Goal: Task Accomplishment & Management: Manage account settings

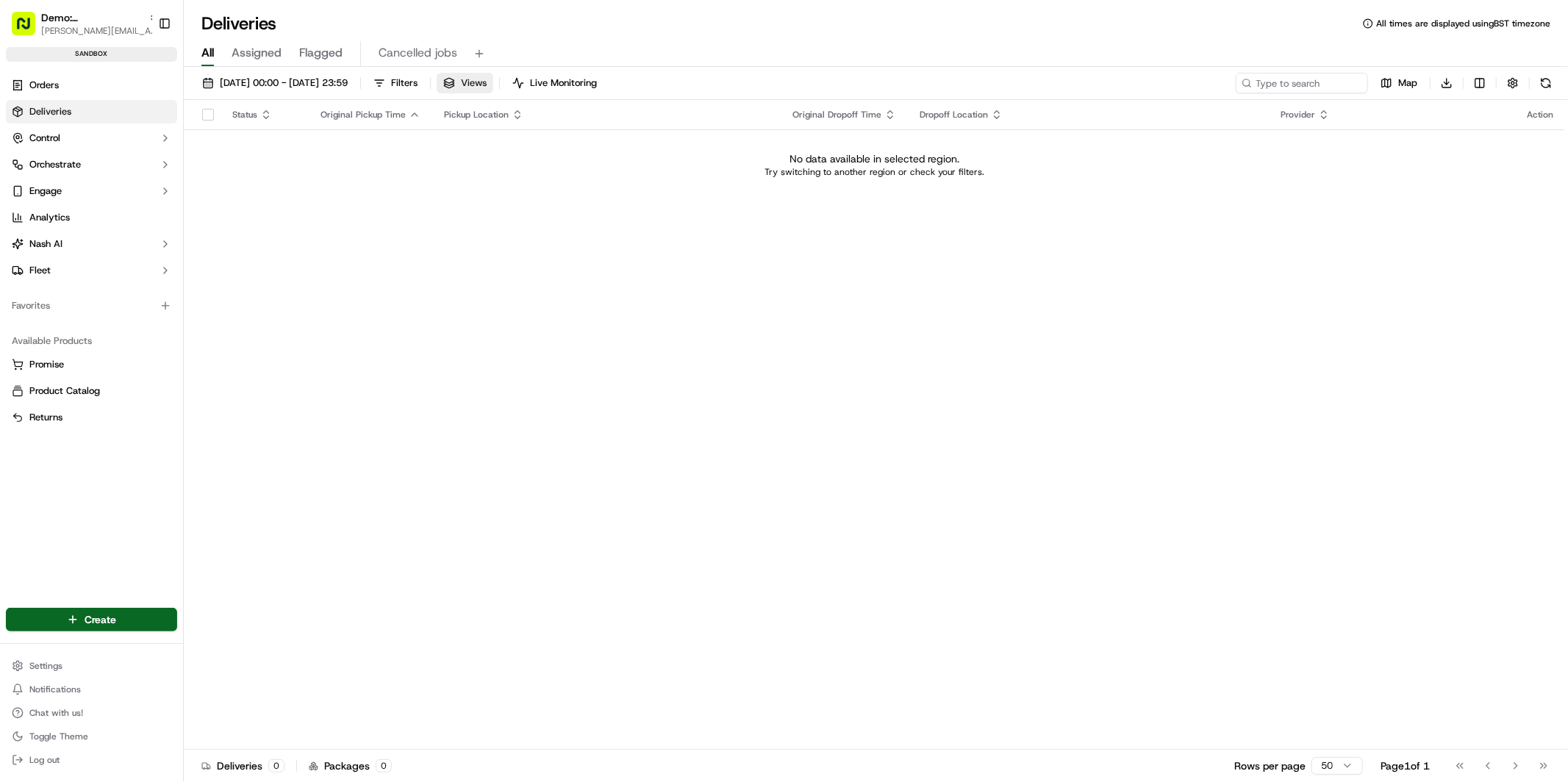
click at [487, 84] on span "Views" at bounding box center [474, 83] width 26 height 13
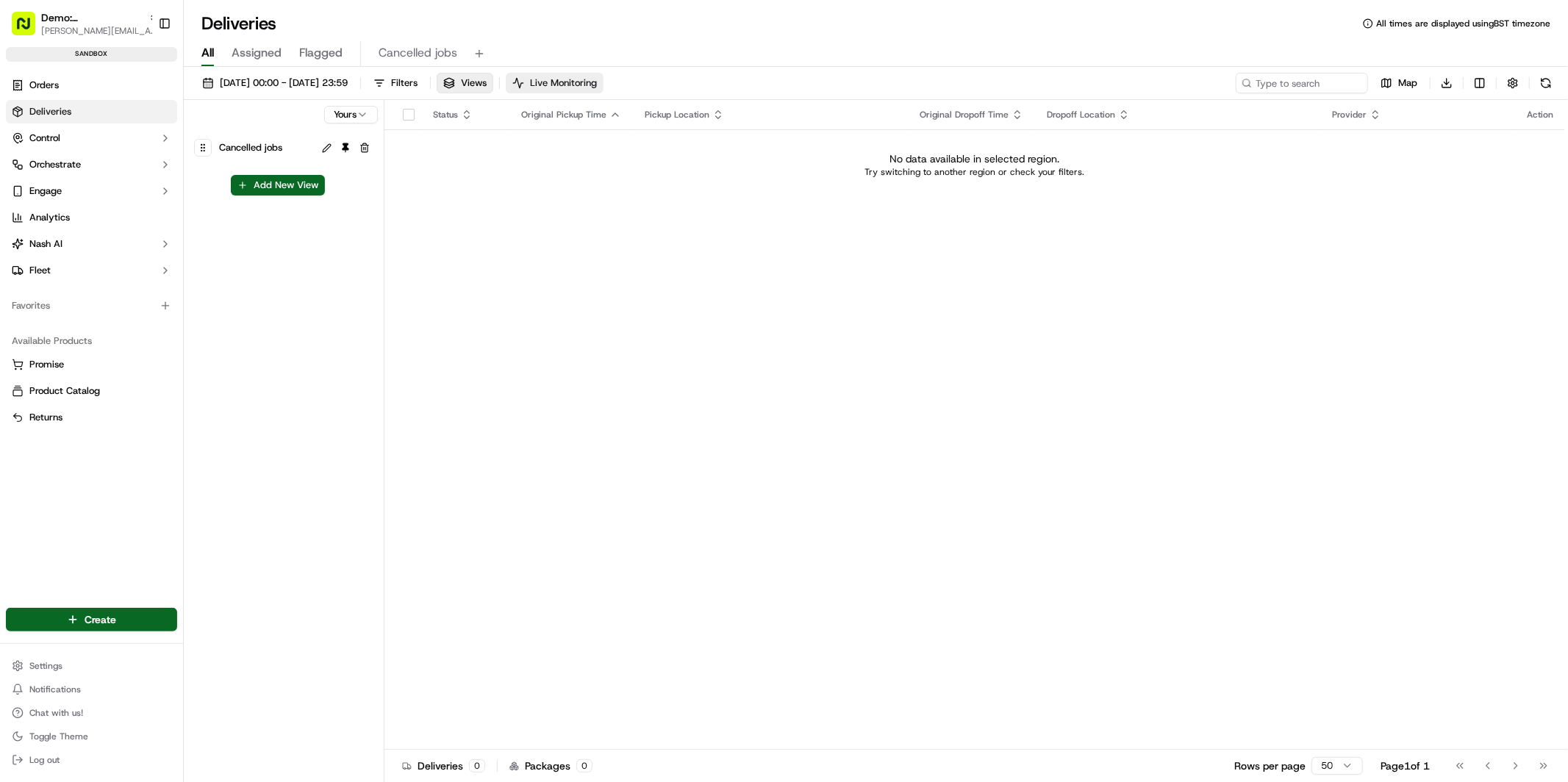
click at [597, 82] on span "Live Monitoring" at bounding box center [563, 83] width 67 height 13
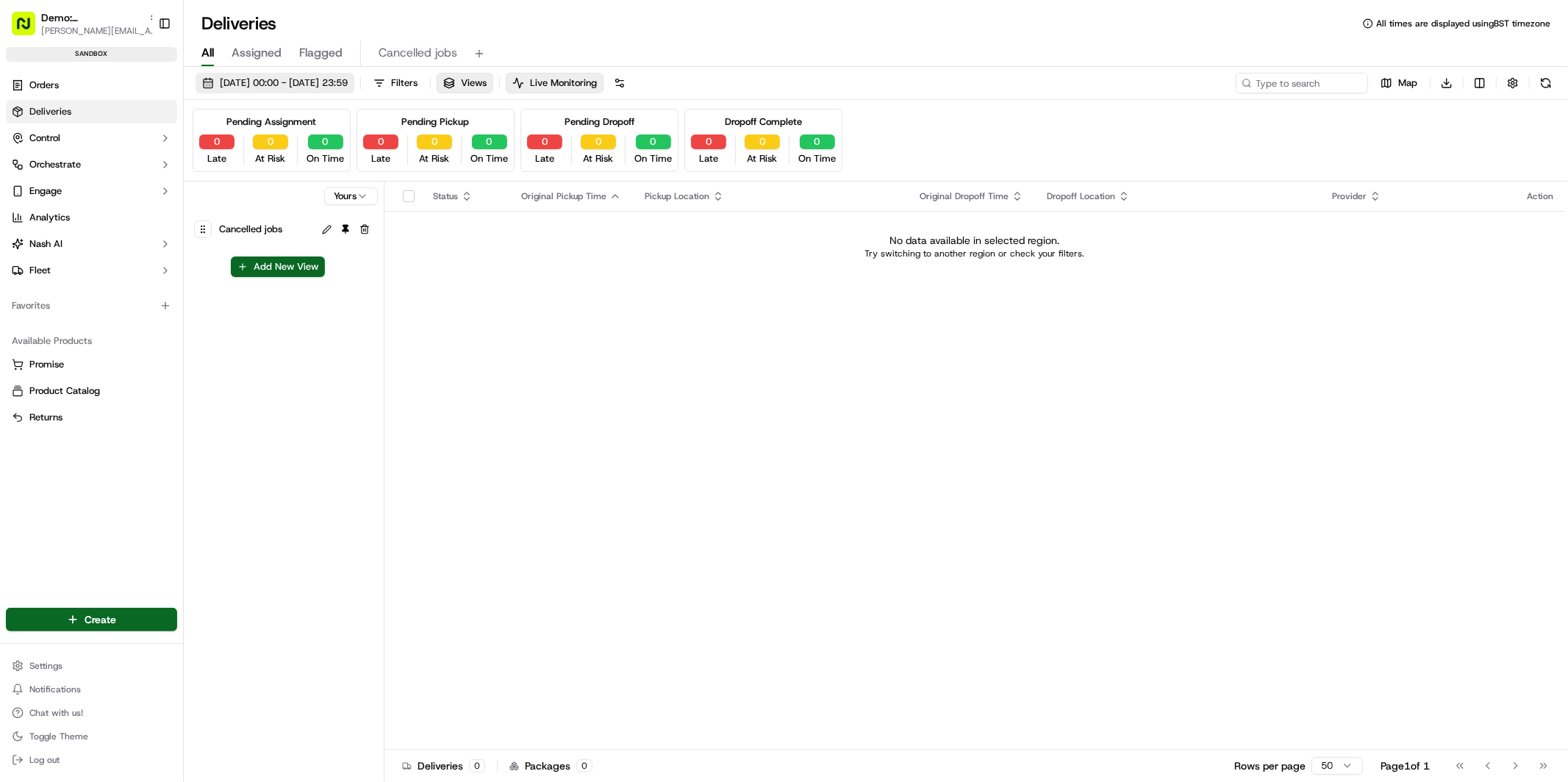
click at [237, 79] on span "18/09/2025 00:00 - 18/09/2025 23:59" at bounding box center [284, 83] width 128 height 13
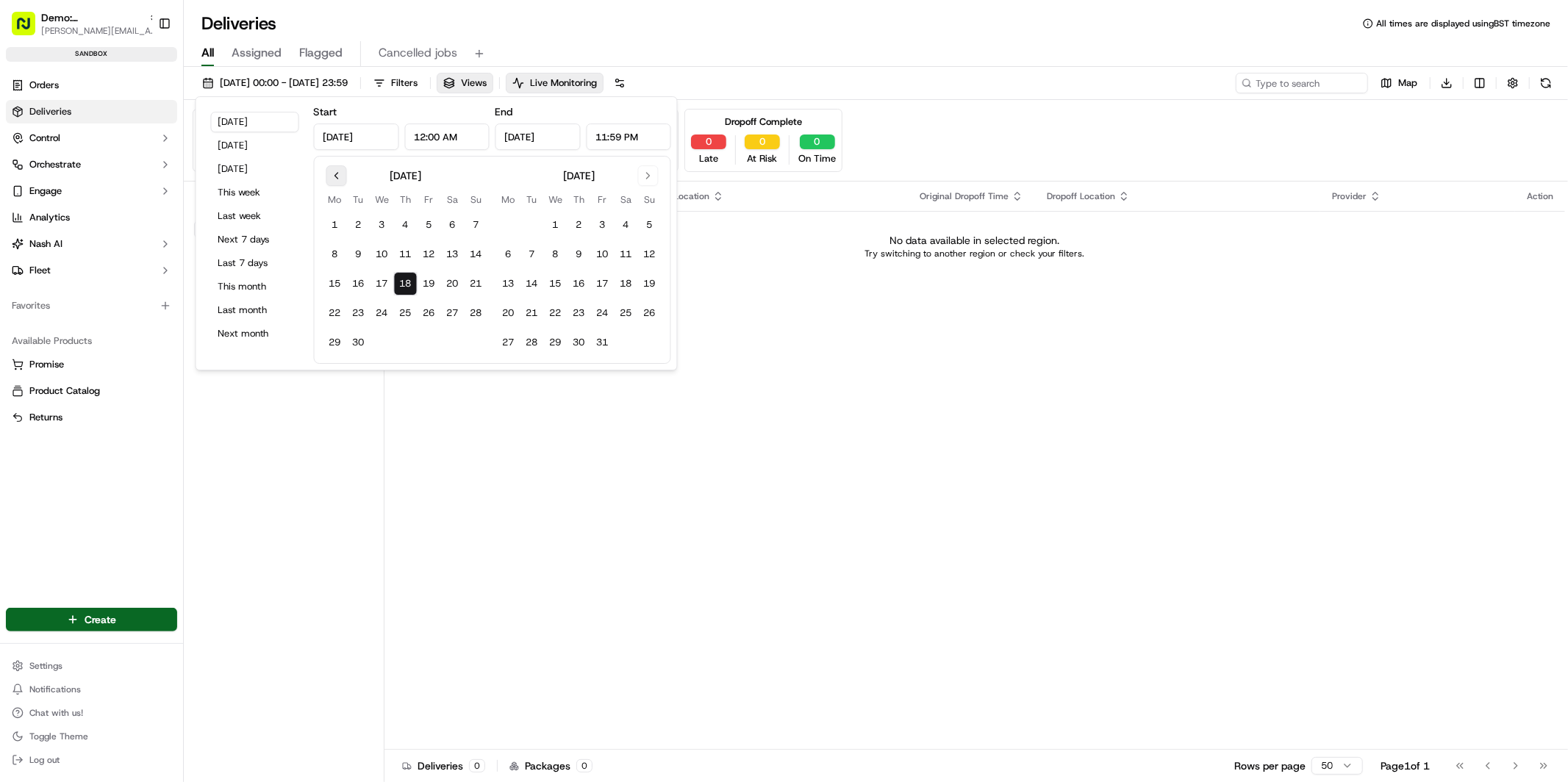
click at [337, 180] on button "Go to previous month" at bounding box center [337, 175] width 20 height 20
click at [477, 232] on button "1" at bounding box center [476, 225] width 24 height 24
type input "Jun 1, 2025"
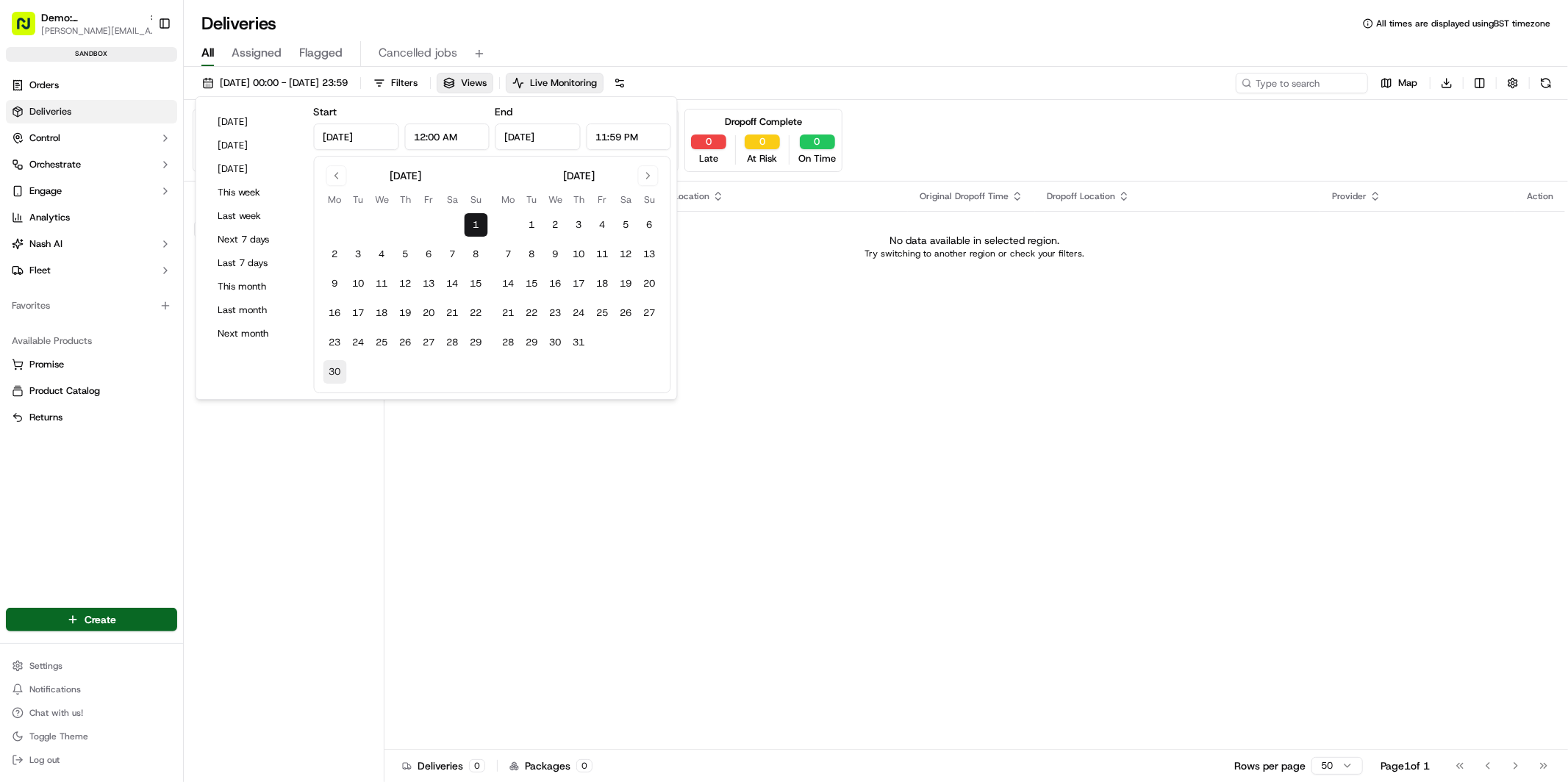
click at [337, 371] on button "30" at bounding box center [335, 371] width 24 height 24
type input "Jun 30, 2025"
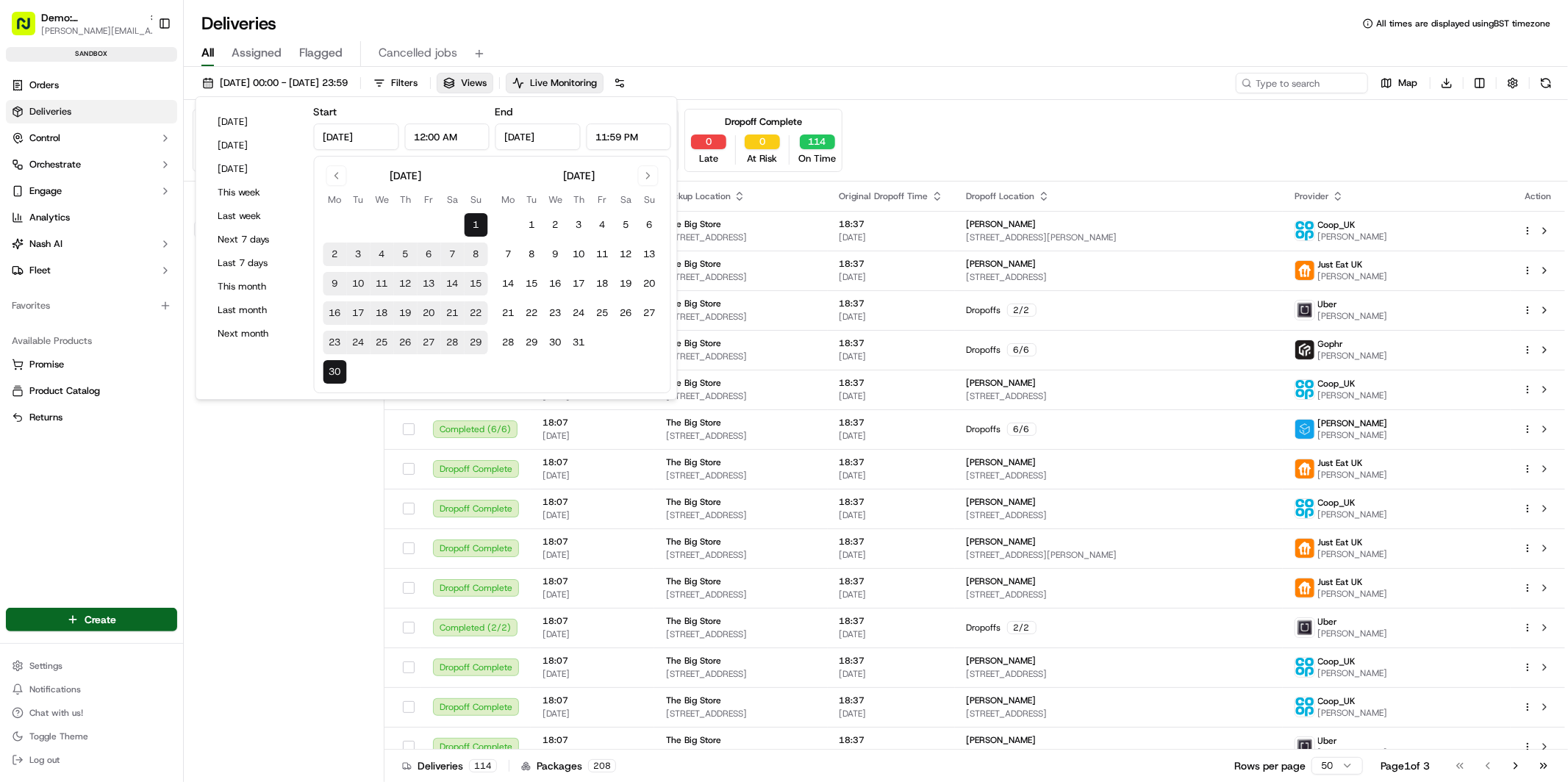
click at [830, 40] on div "All Assigned Flagged Cancelled jobs" at bounding box center [876, 51] width 1385 height 32
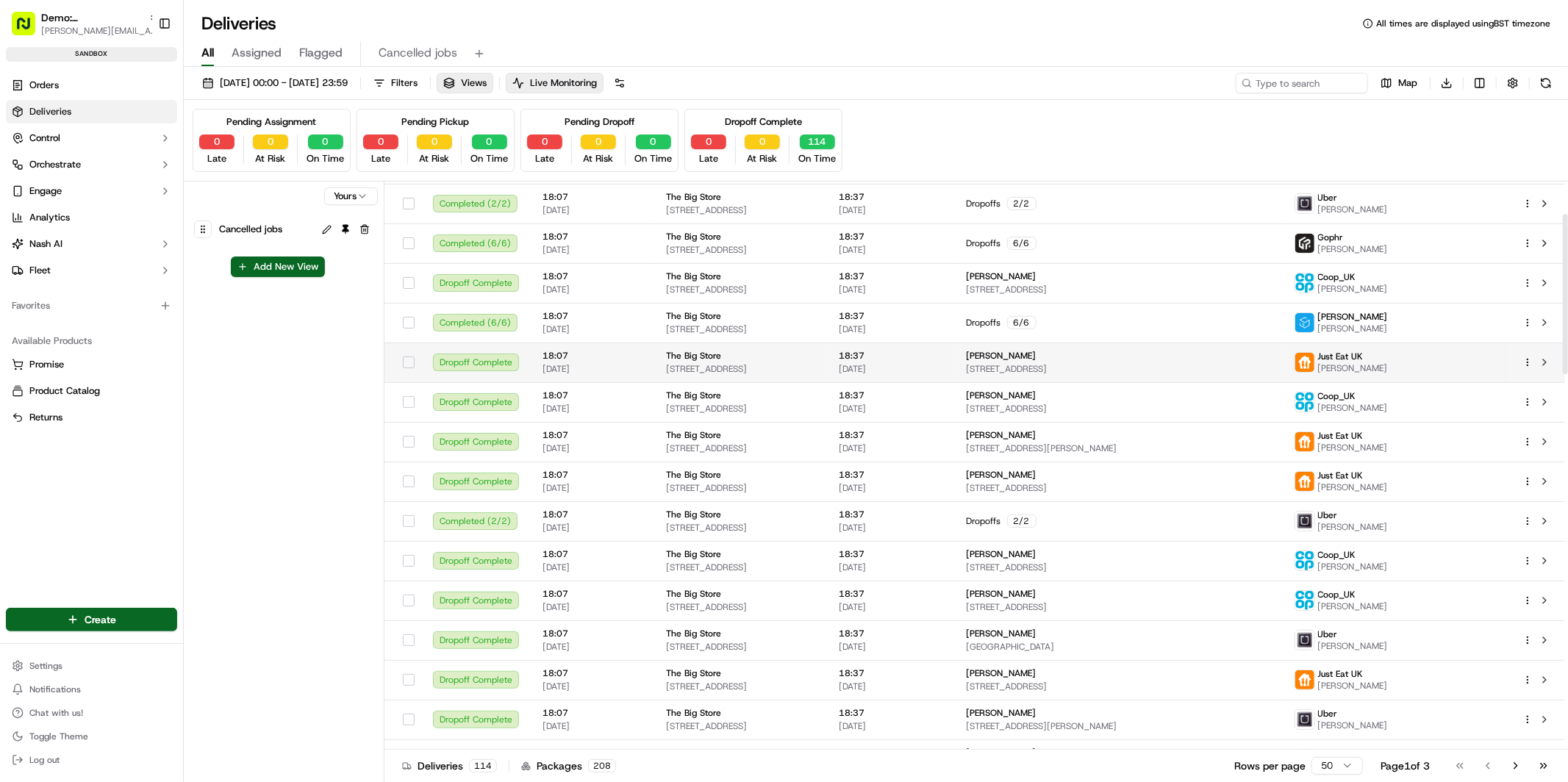
scroll to position [116, 0]
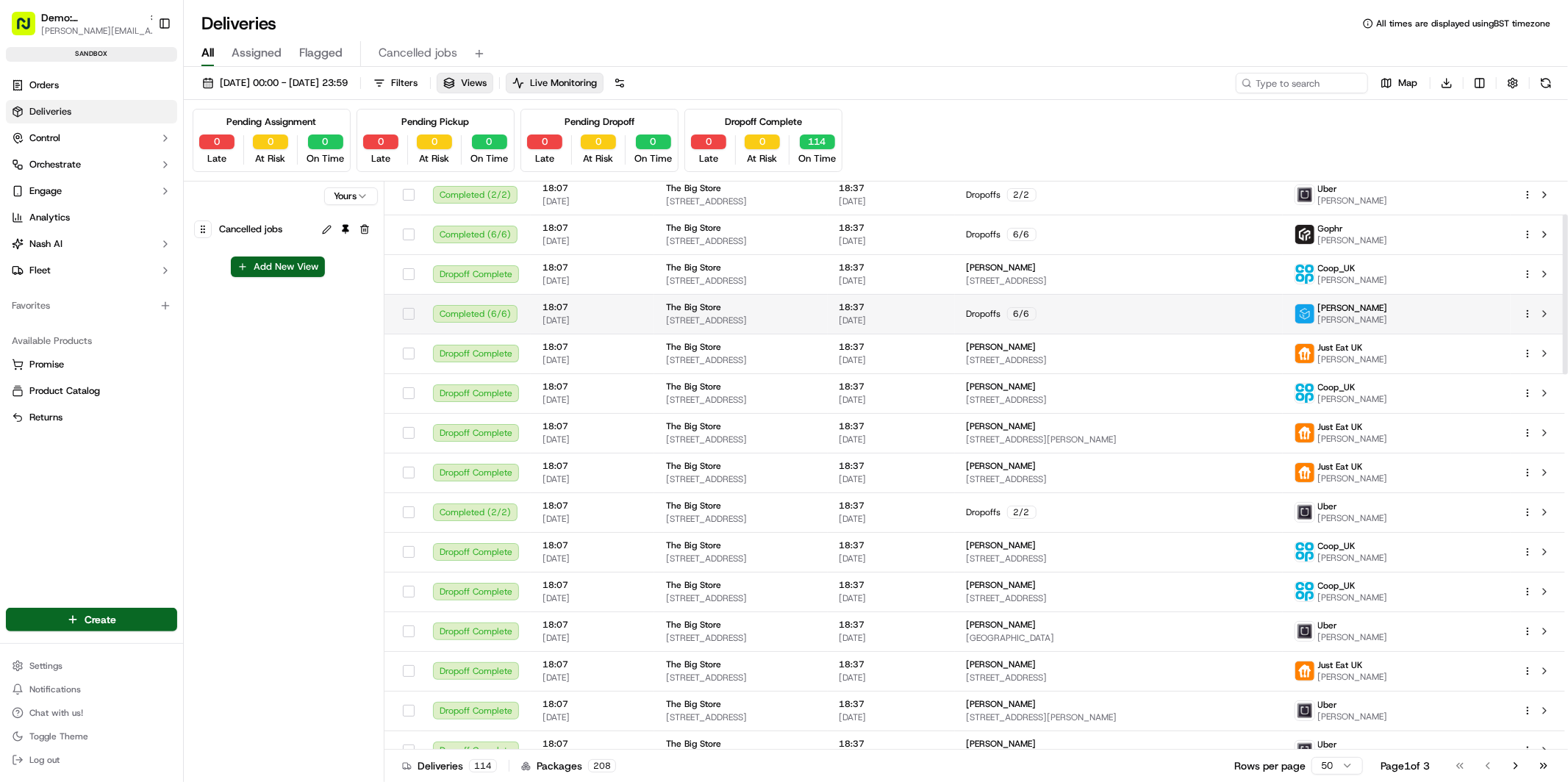
click at [745, 321] on span "19 Bedford Row, London WC1R 4EB, UK" at bounding box center [741, 320] width 150 height 11
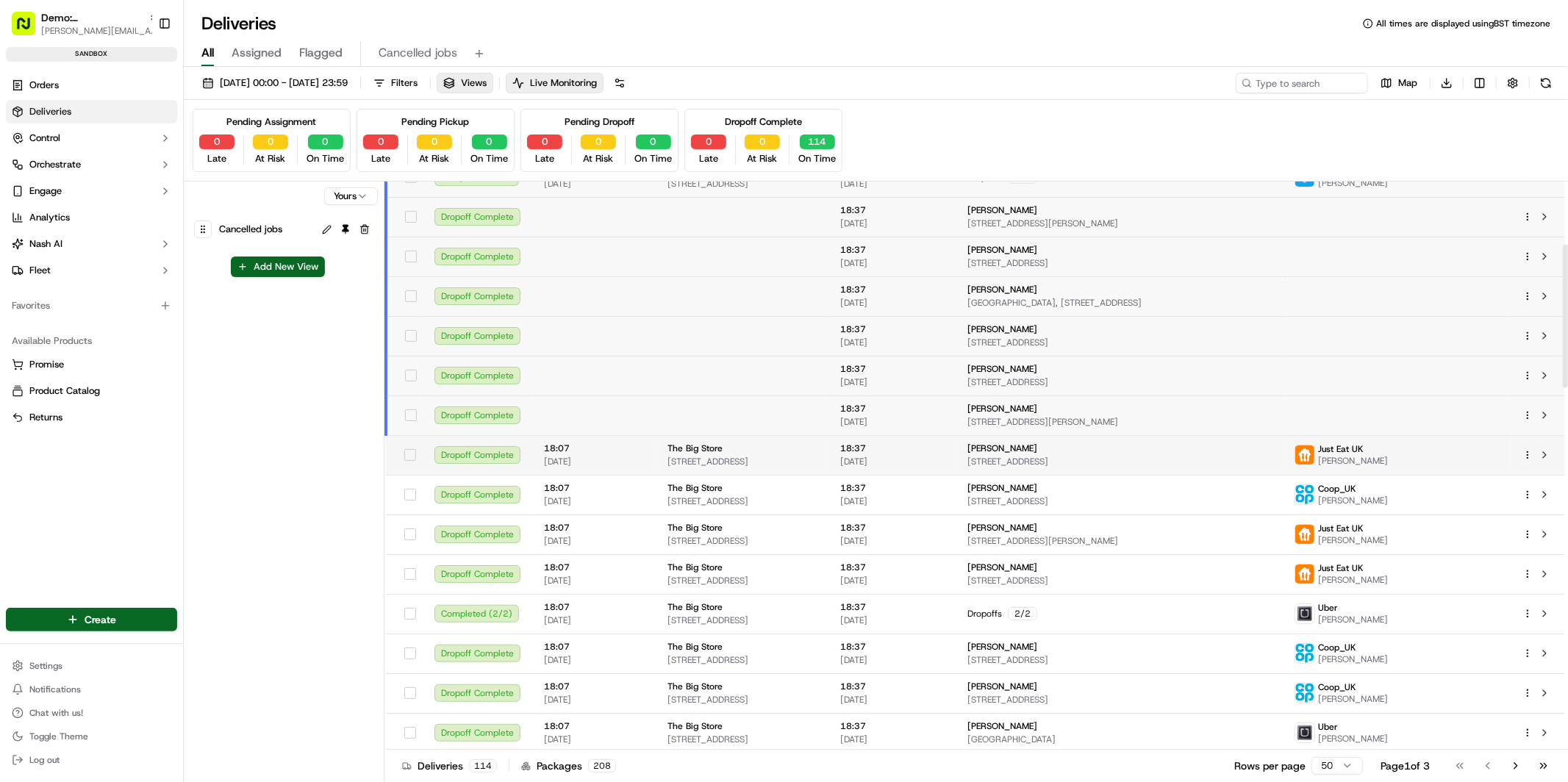
scroll to position [253, 0]
click at [761, 455] on span "95 Kingston Rd, Oxford OX2 6RL, UK" at bounding box center [742, 460] width 149 height 11
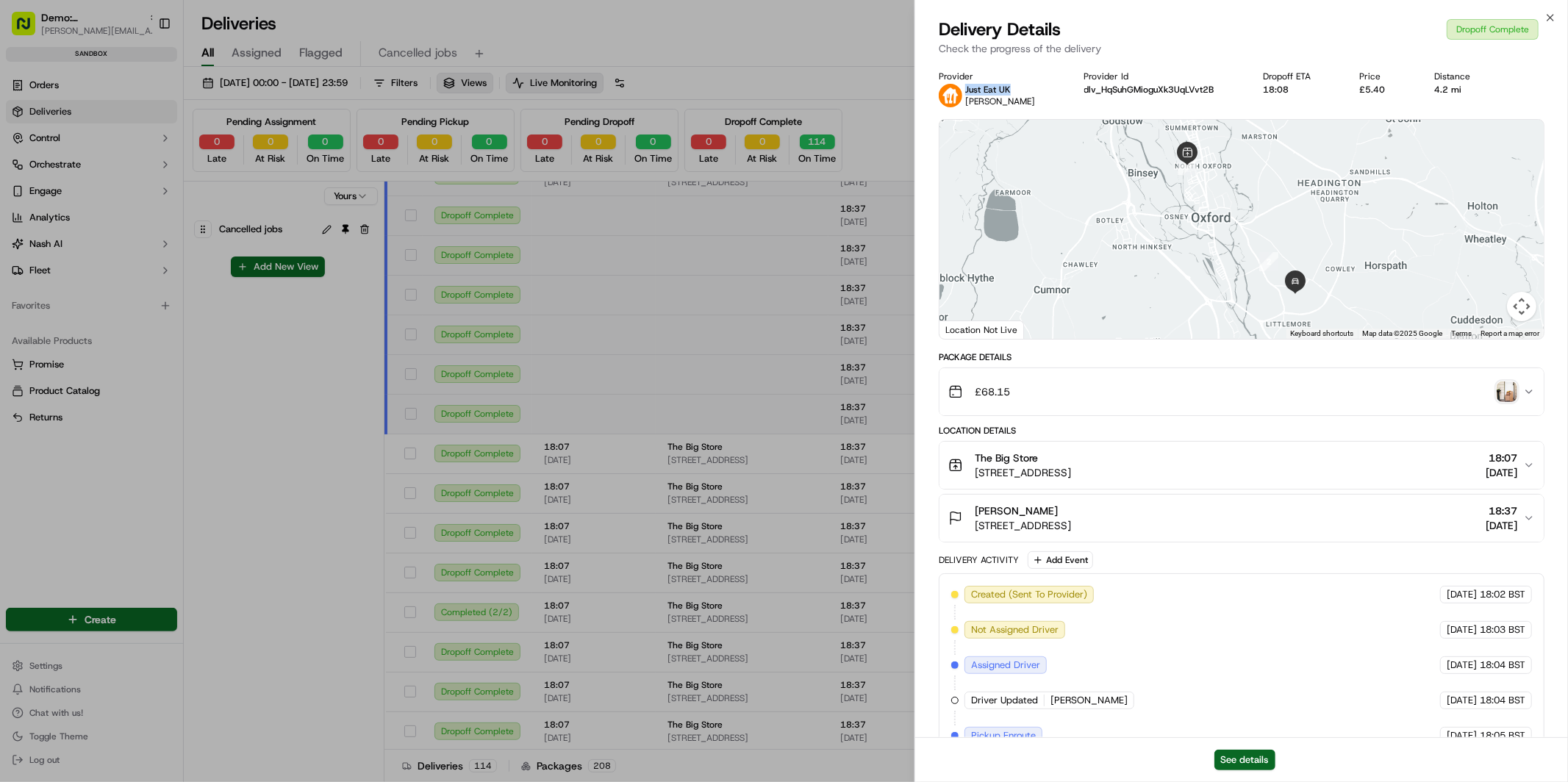
drag, startPoint x: 966, startPoint y: 94, endPoint x: 1011, endPoint y: 90, distance: 45.2
click at [1011, 90] on div "Just Eat UK Ashley Wu" at bounding box center [999, 95] width 121 height 24
drag, startPoint x: 971, startPoint y: 102, endPoint x: 1025, endPoint y: 100, distance: 54.0
click at [1014, 102] on div "Just Eat UK Ashley Wu" at bounding box center [999, 95] width 121 height 24
drag, startPoint x: 1253, startPoint y: 91, endPoint x: 1318, endPoint y: 86, distance: 65.2
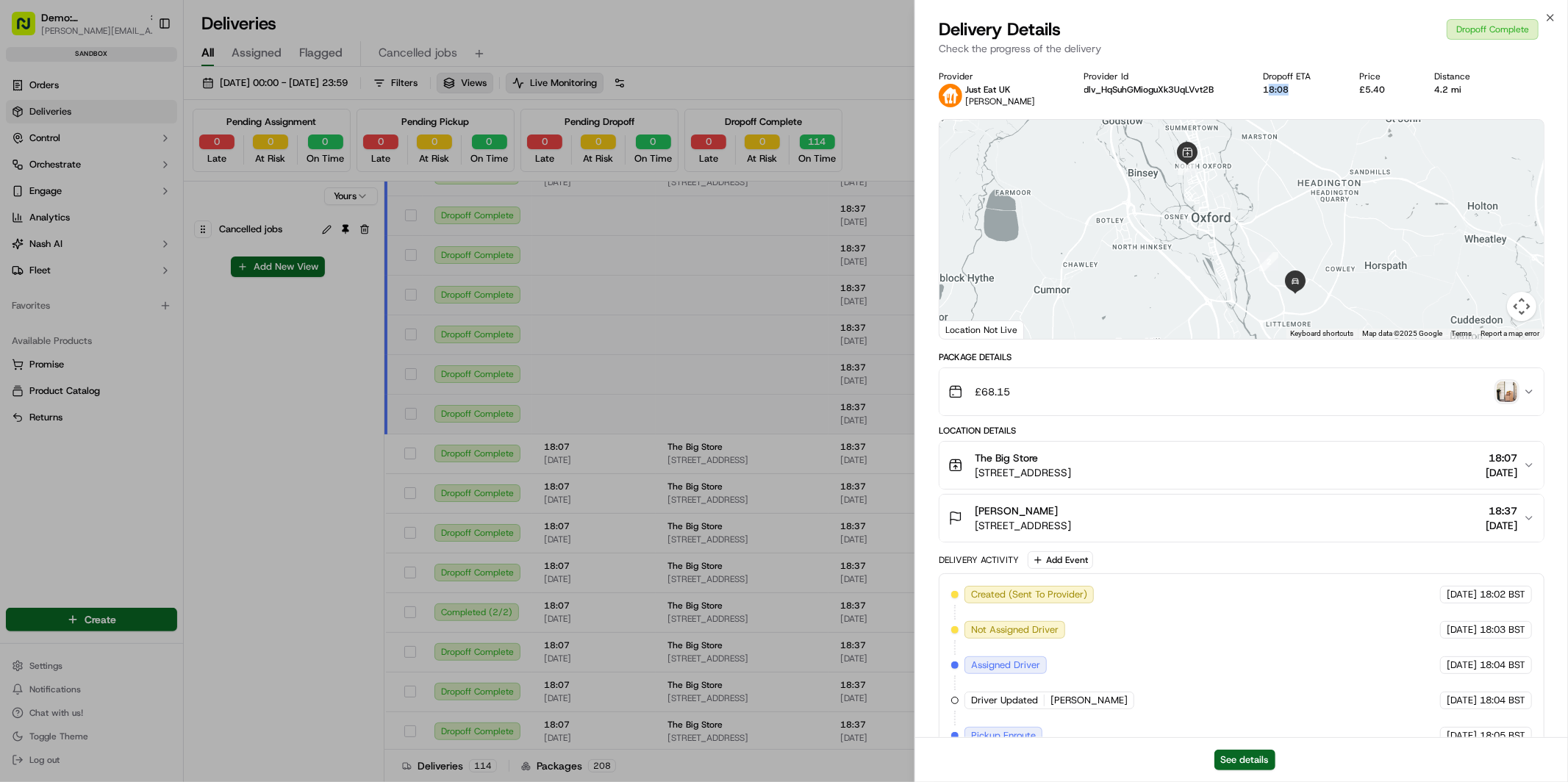
click at [1272, 90] on div "18:08" at bounding box center [1299, 90] width 73 height 11
drag, startPoint x: 1354, startPoint y: 88, endPoint x: 1383, endPoint y: 86, distance: 29.1
click at [1379, 86] on div "£5.40" at bounding box center [1385, 90] width 51 height 11
drag, startPoint x: 1431, startPoint y: 89, endPoint x: 1457, endPoint y: 87, distance: 26.1
click at [1457, 87] on div "4.2 mi" at bounding box center [1464, 90] width 61 height 11
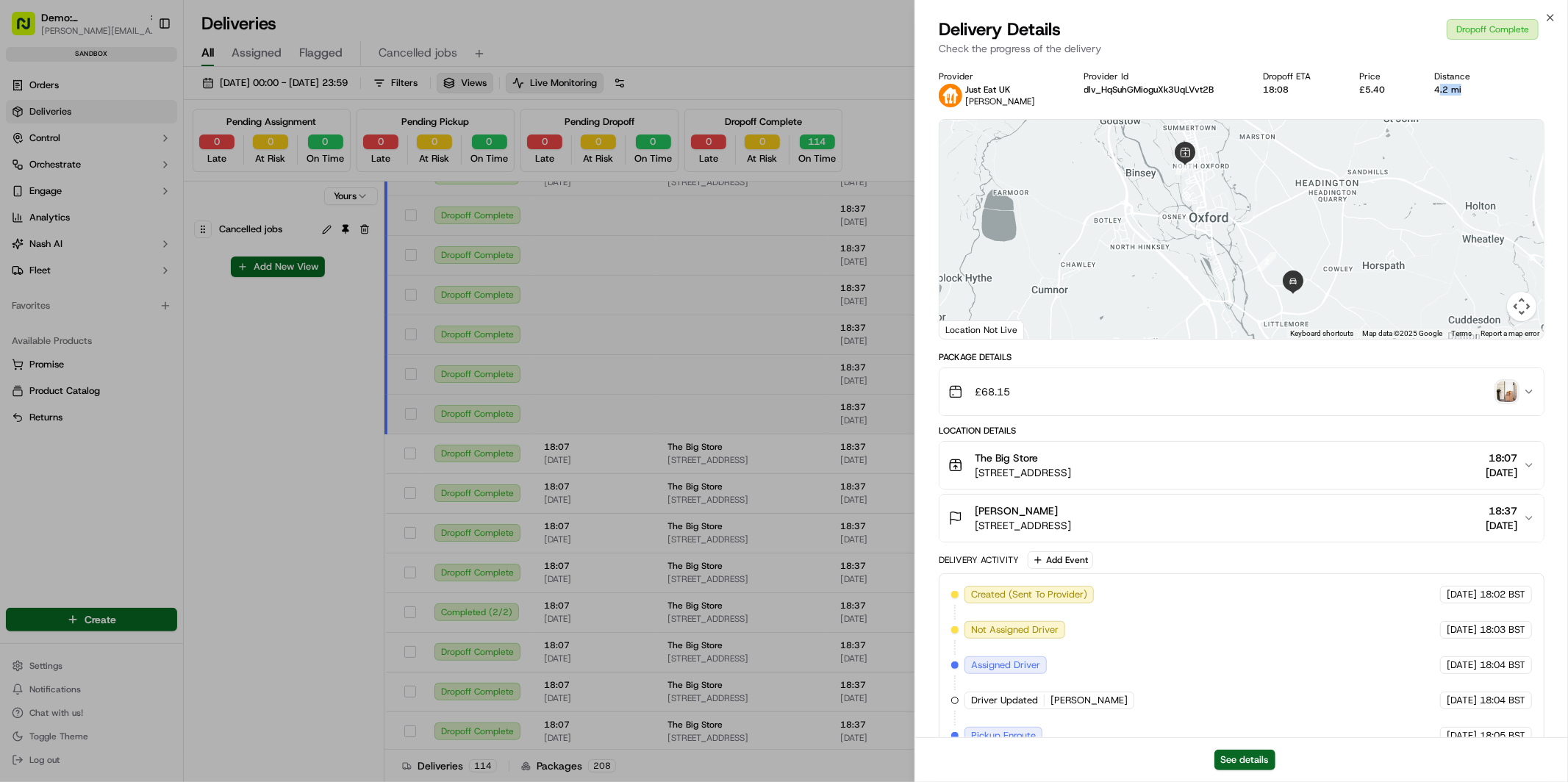
click at [1508, 393] on img "button" at bounding box center [1507, 391] width 20 height 20
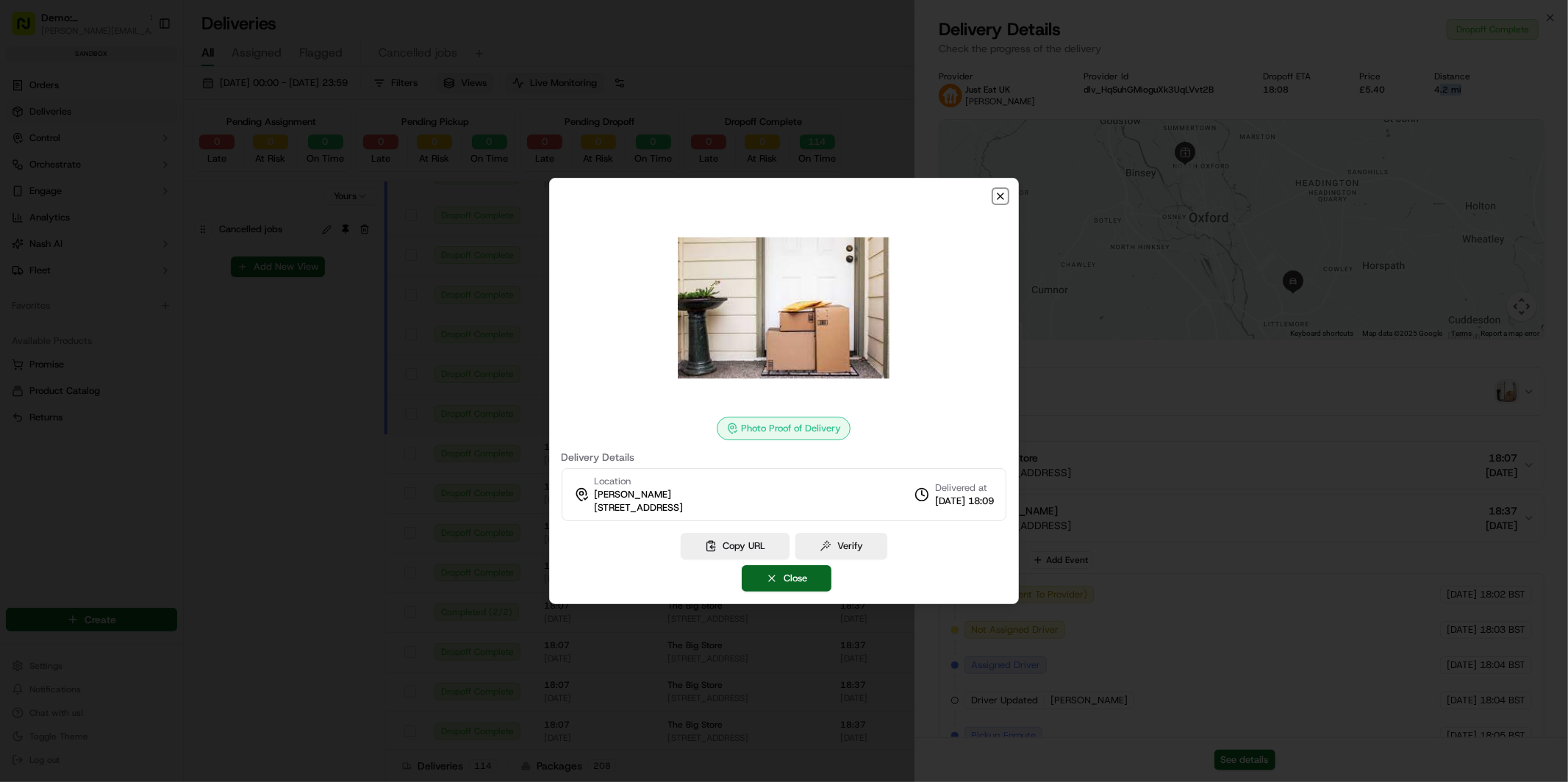
click at [1001, 196] on icon "button" at bounding box center [1000, 196] width 6 height 6
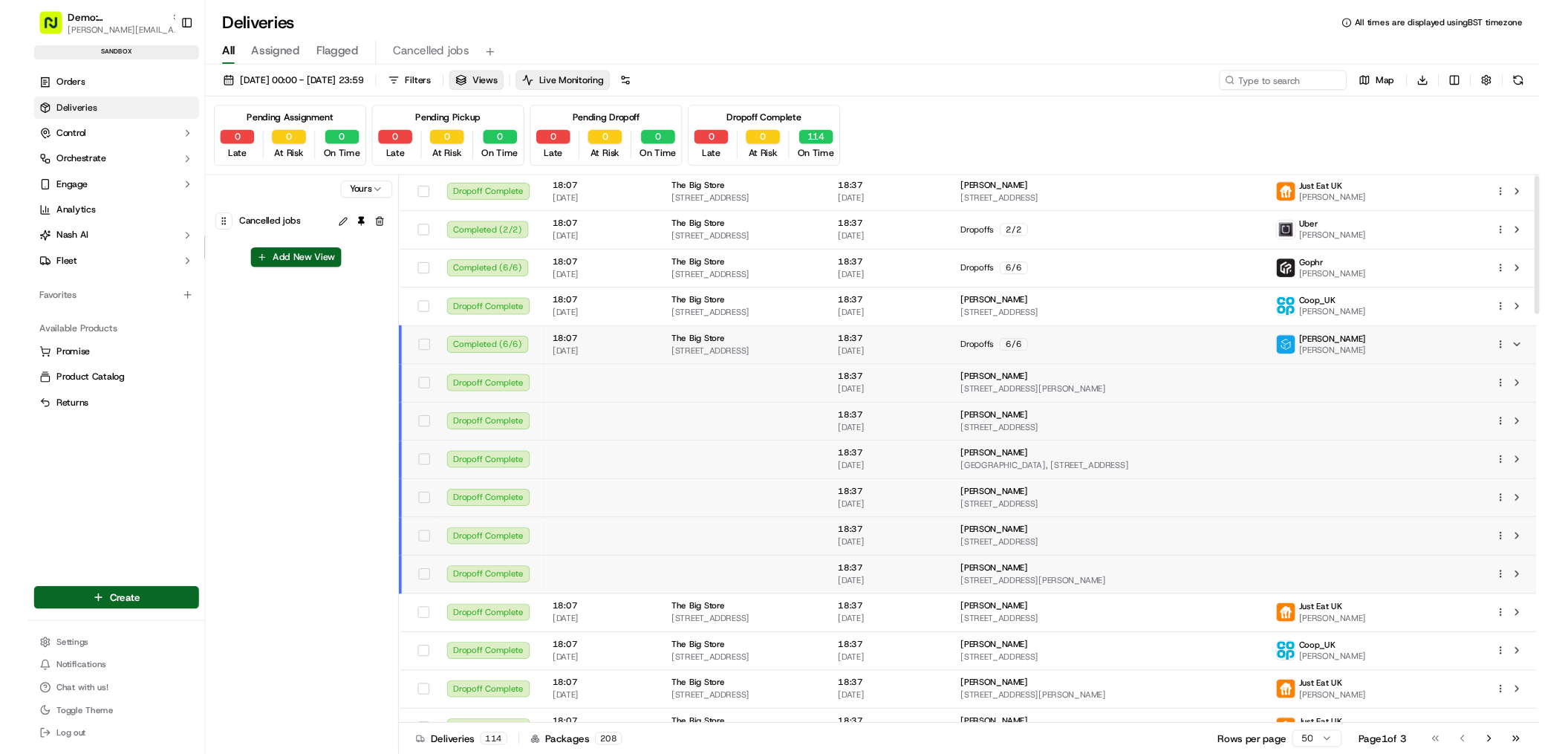
scroll to position [0, 0]
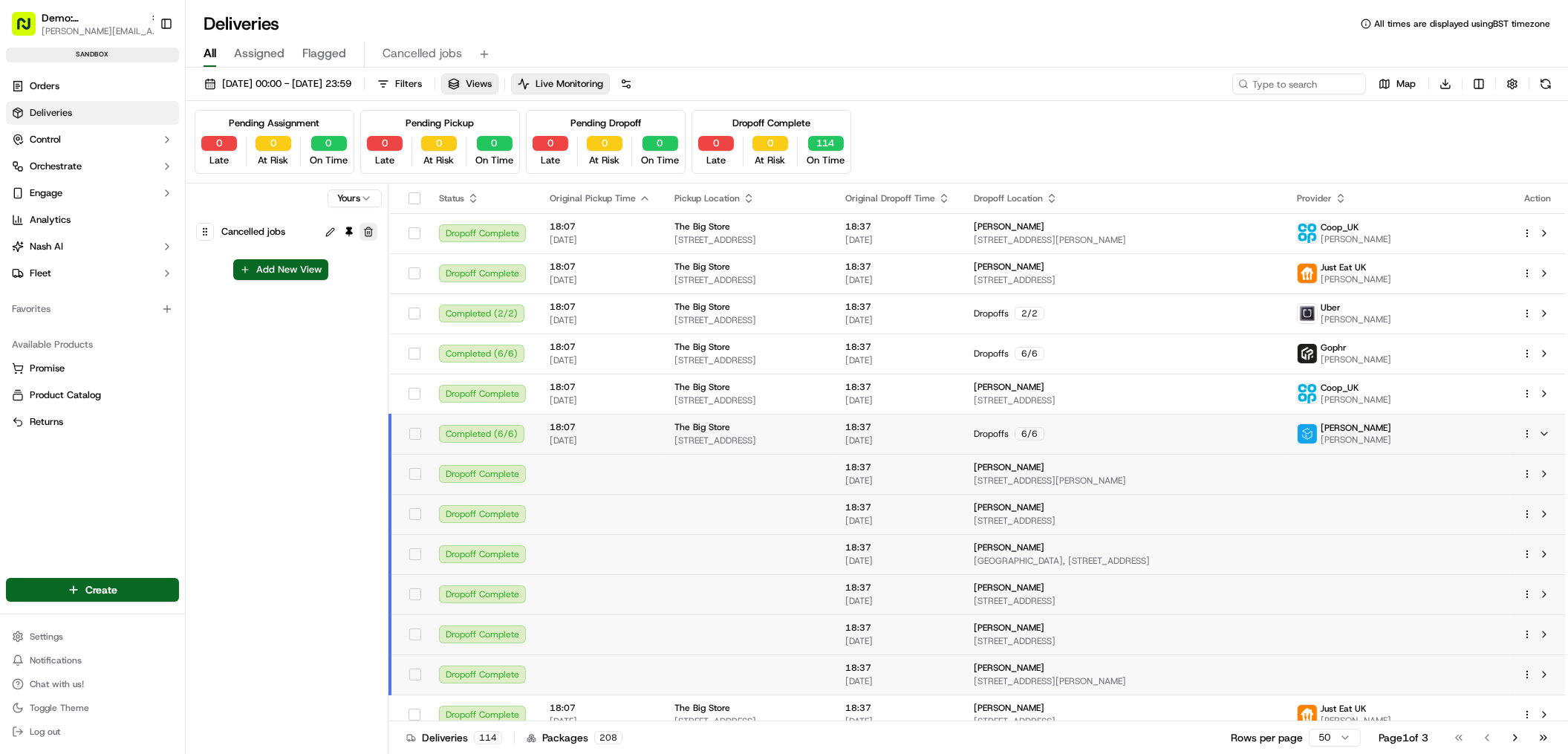
click at [371, 231] on button "button" at bounding box center [369, 232] width 18 height 18
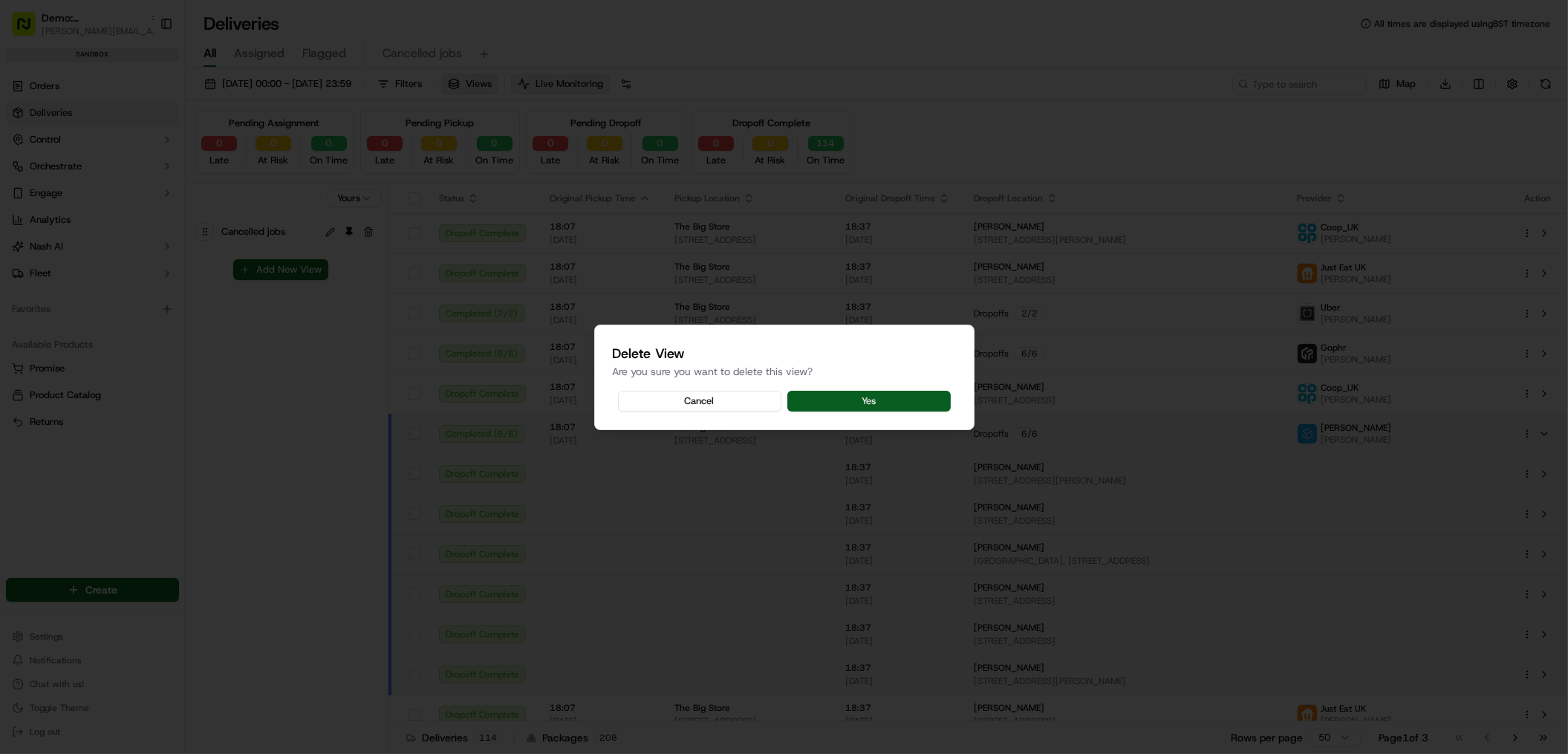
click at [841, 401] on button "Yes" at bounding box center [869, 401] width 163 height 21
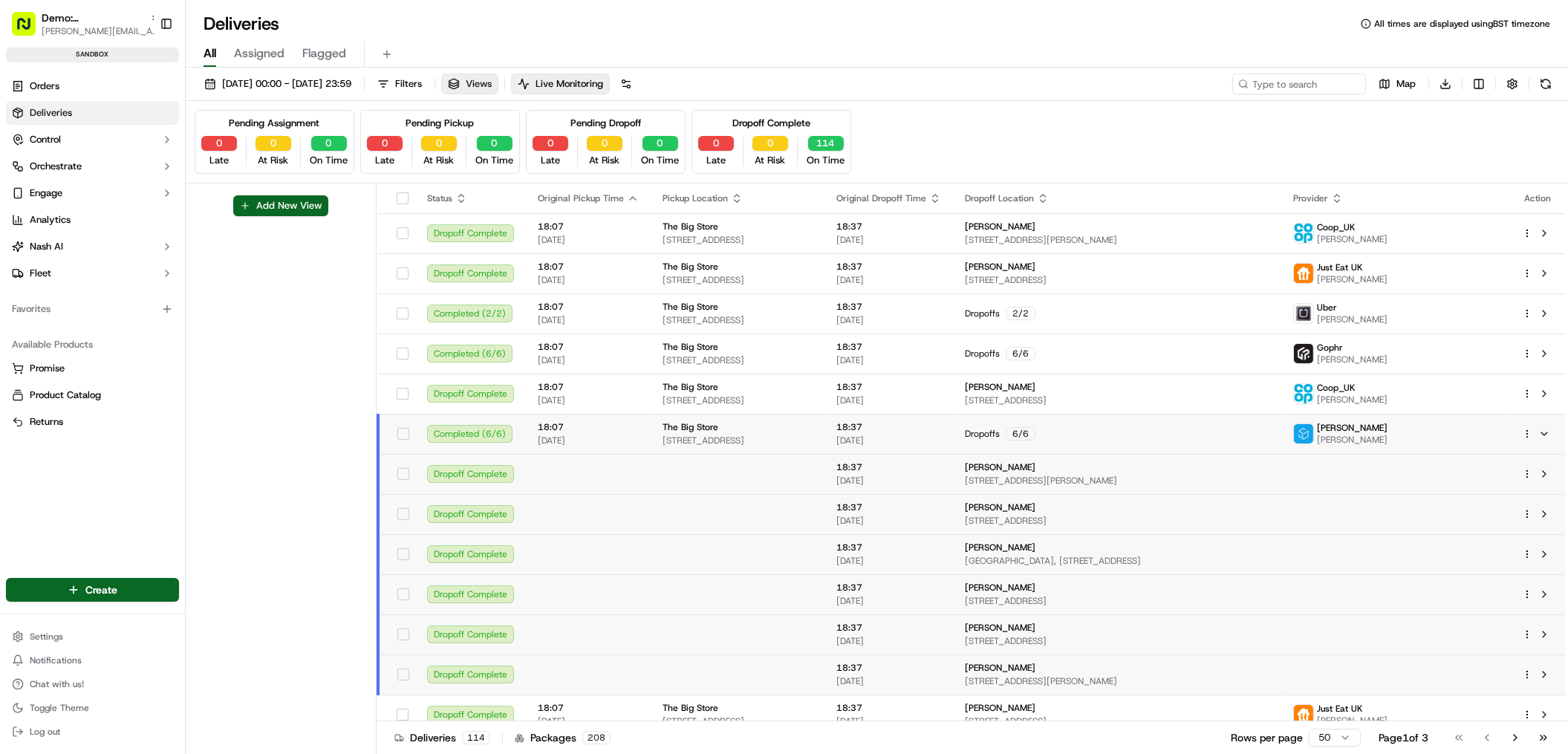
click at [492, 84] on span "Views" at bounding box center [479, 84] width 26 height 13
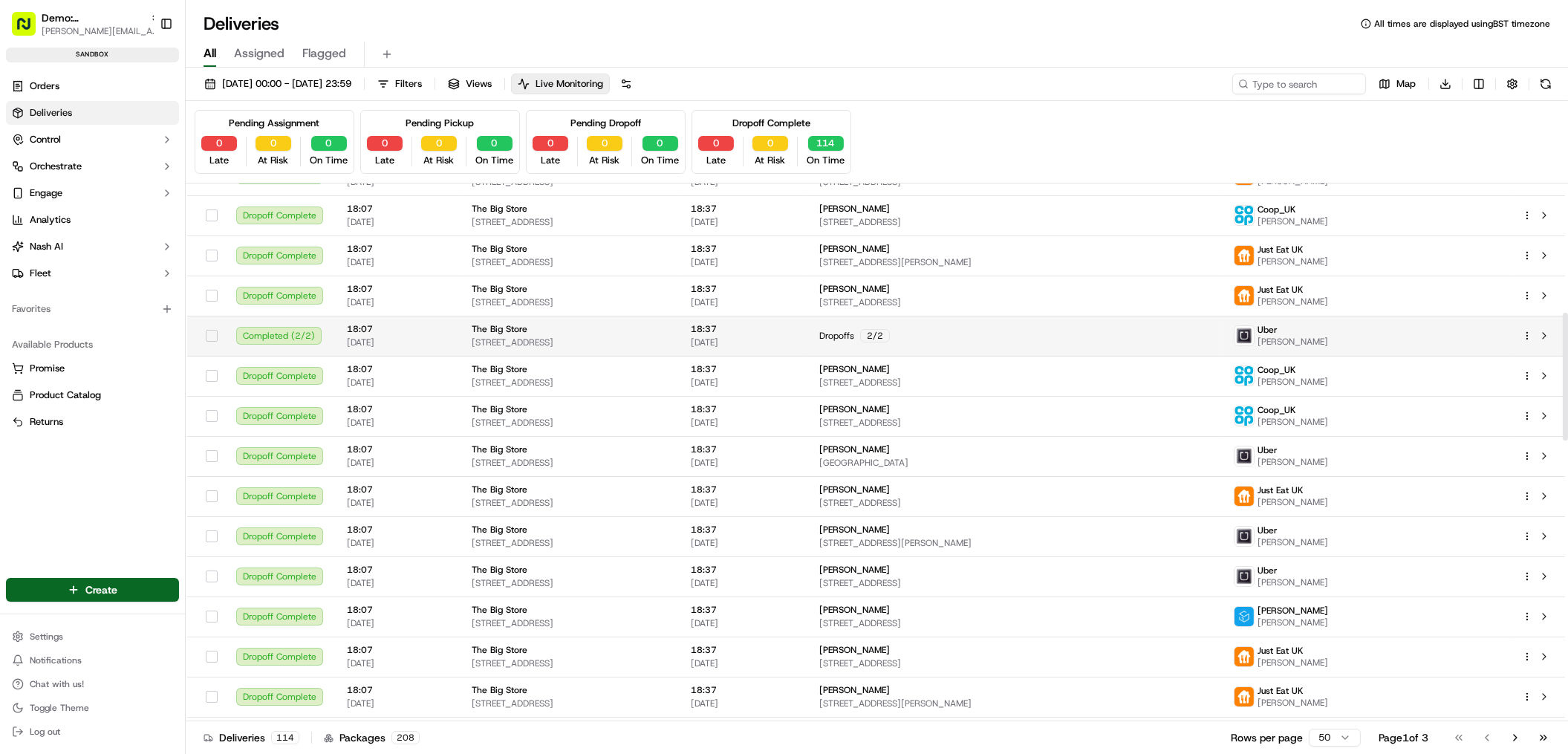
scroll to position [546, 0]
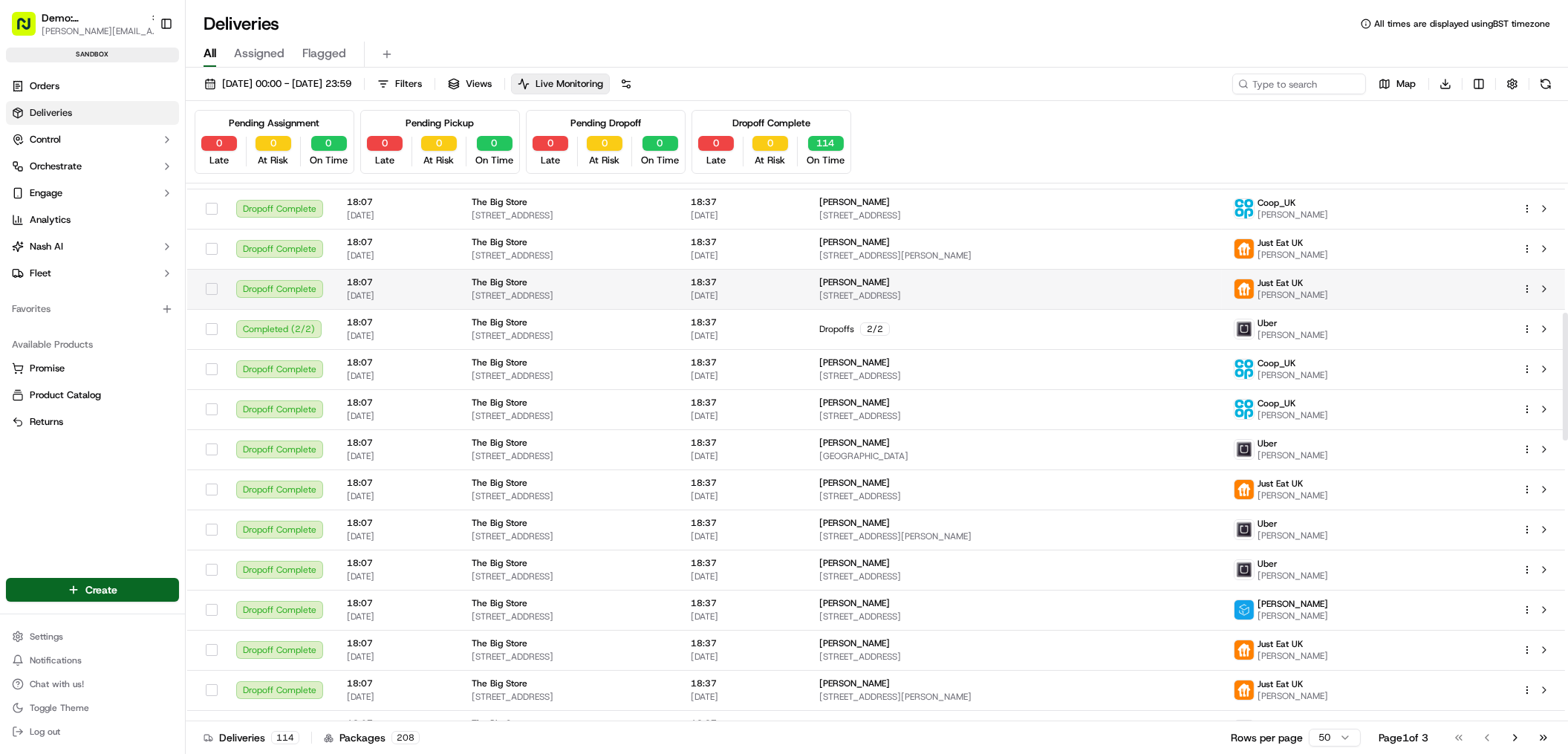
click at [641, 286] on div "The Big Store" at bounding box center [569, 282] width 195 height 12
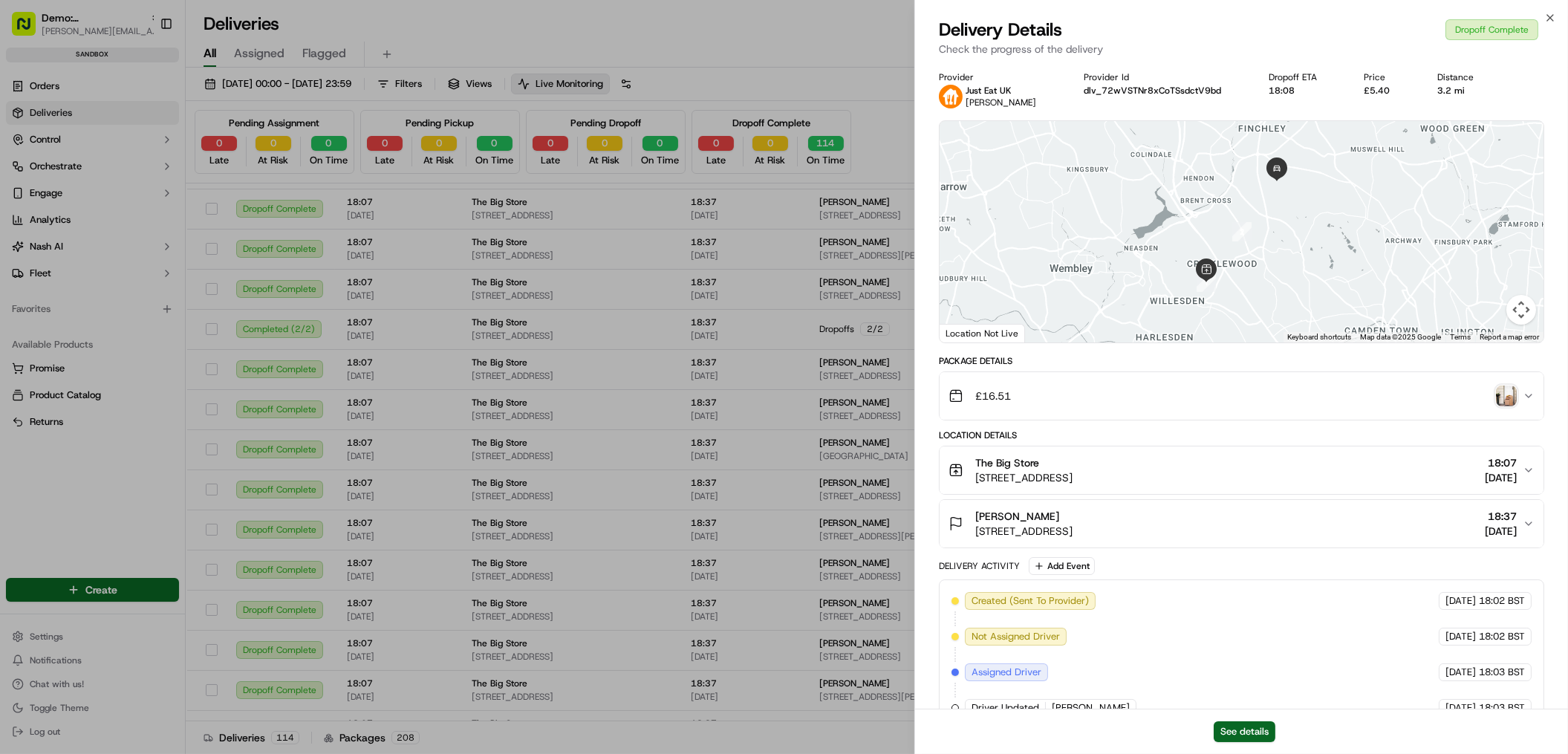
click at [1501, 394] on img "button" at bounding box center [1506, 395] width 21 height 21
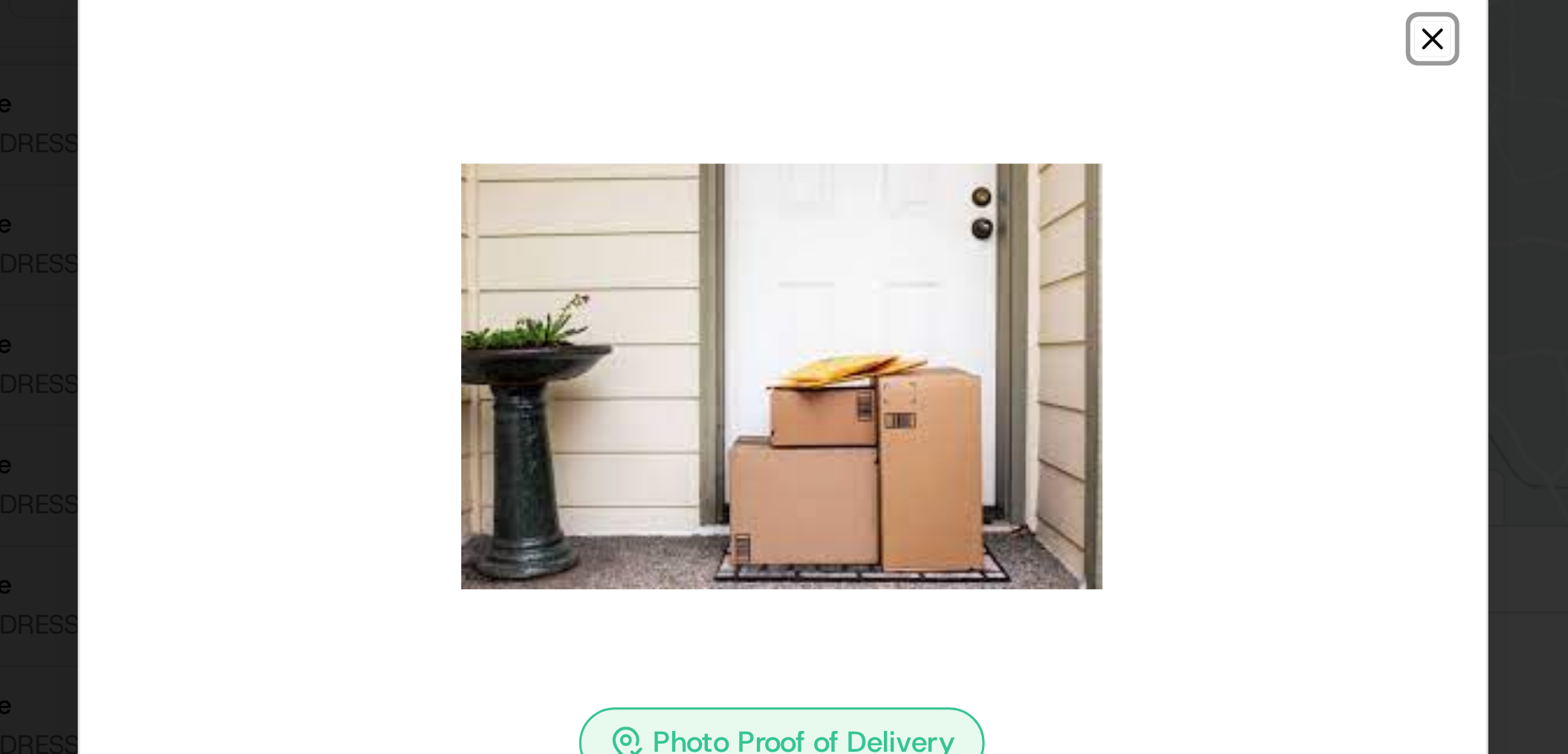
click at [1003, 179] on icon "button" at bounding box center [1001, 180] width 12 height 12
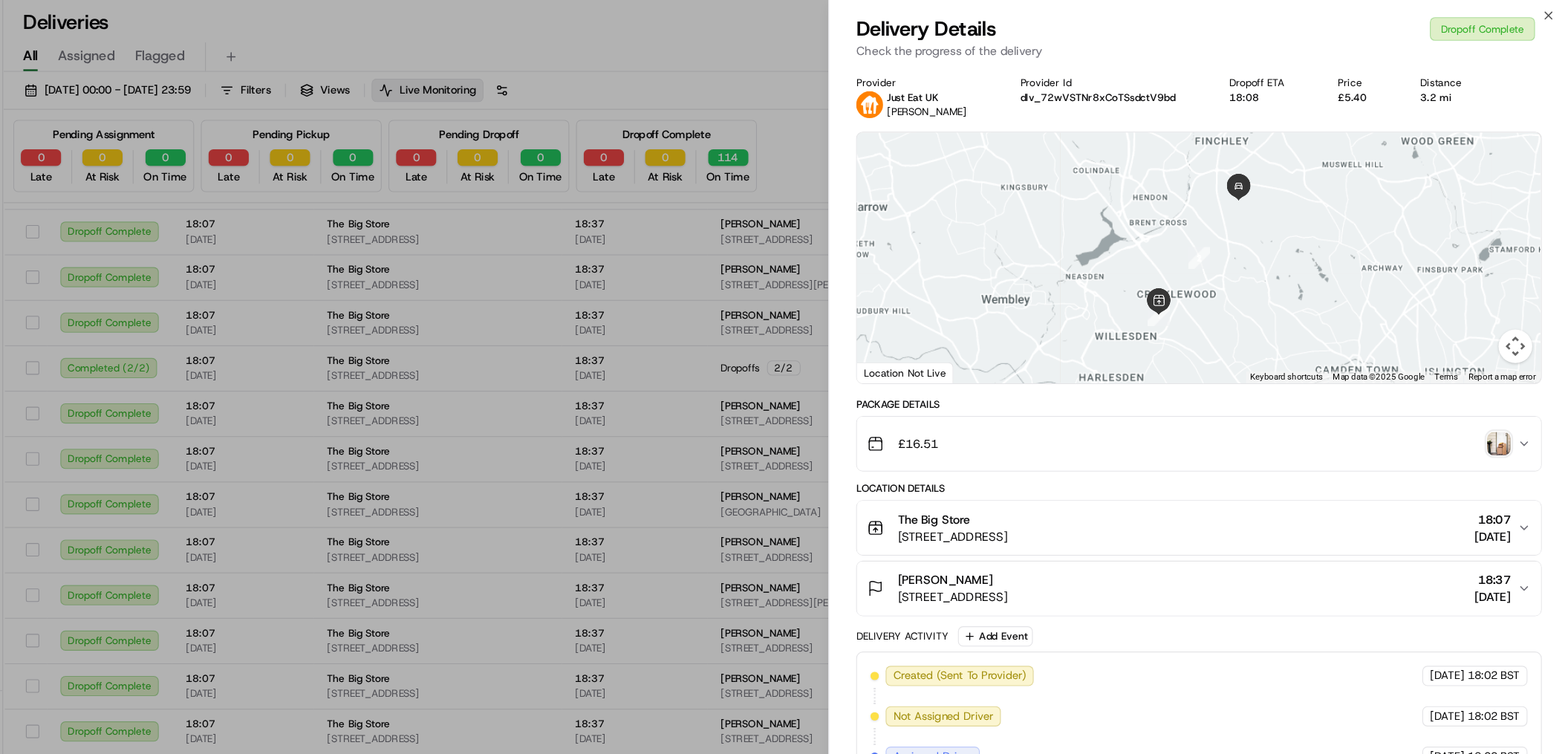
scroll to position [0, 0]
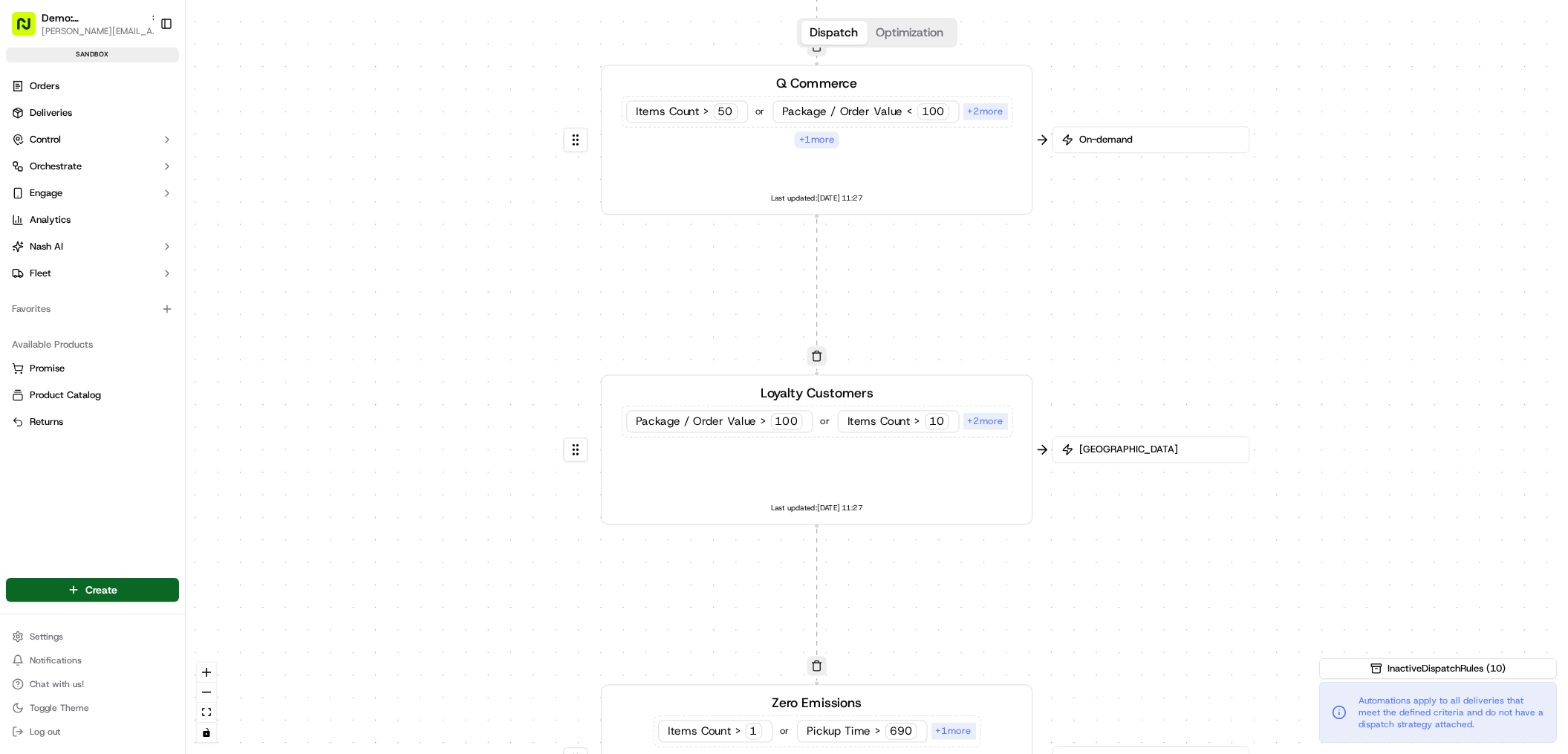
drag, startPoint x: 943, startPoint y: 179, endPoint x: 910, endPoint y: 288, distance: 113.9
click at [899, 337] on div "0 0 0 0 0 Order / Delivery Received Q Commerce Items Count > 50 or Package / Or…" at bounding box center [877, 377] width 1383 height 754
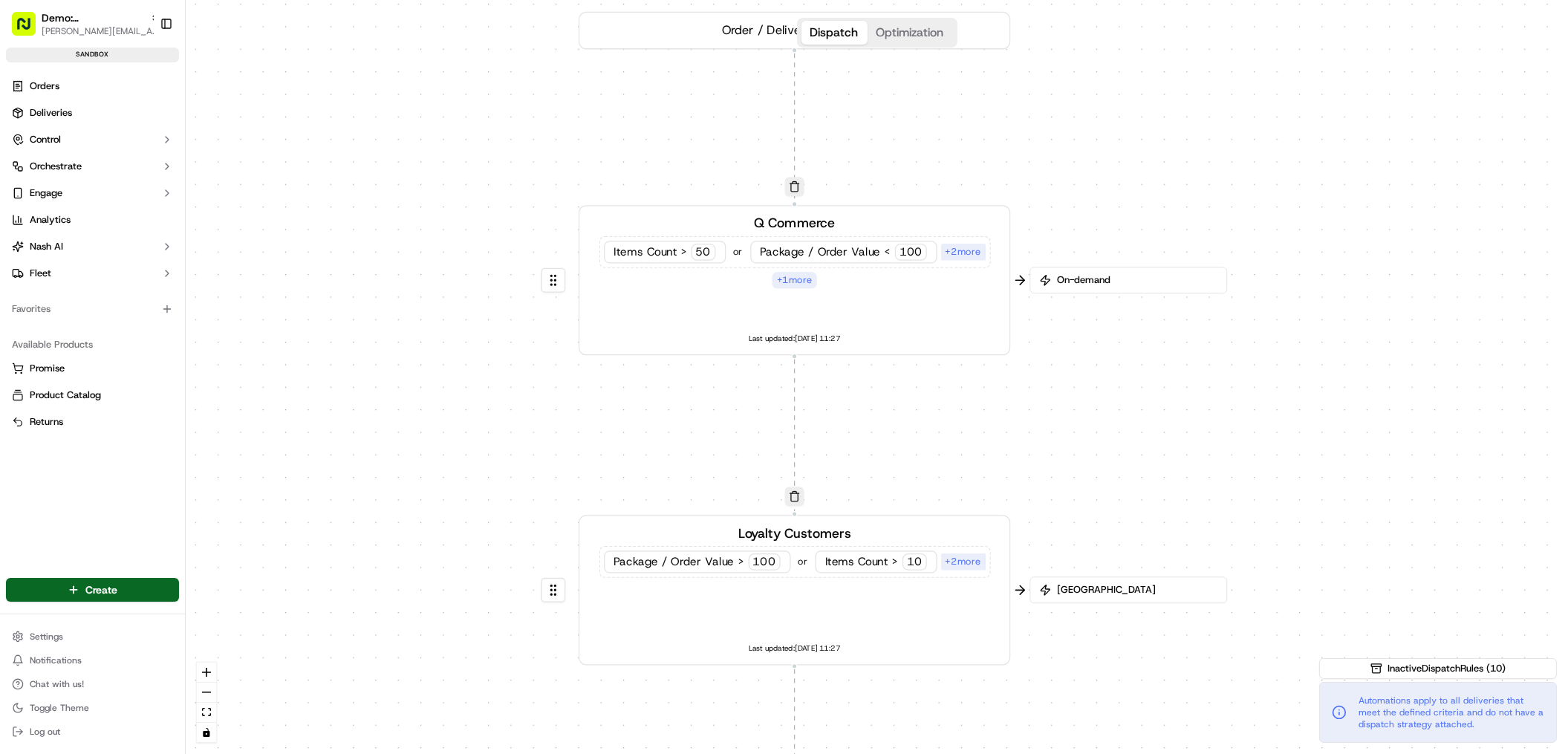
drag, startPoint x: 925, startPoint y: 231, endPoint x: 889, endPoint y: 368, distance: 141.7
click at [890, 368] on div "0 0 0 0 0 Order / Delivery Received Q Commerce Items Count > 50 or Package / Or…" at bounding box center [877, 377] width 1383 height 754
click at [911, 316] on div "Q Commerce Items Count > 50 or Package / Order Value < 100 + 2 more + 1 more La…" at bounding box center [781, 276] width 399 height 133
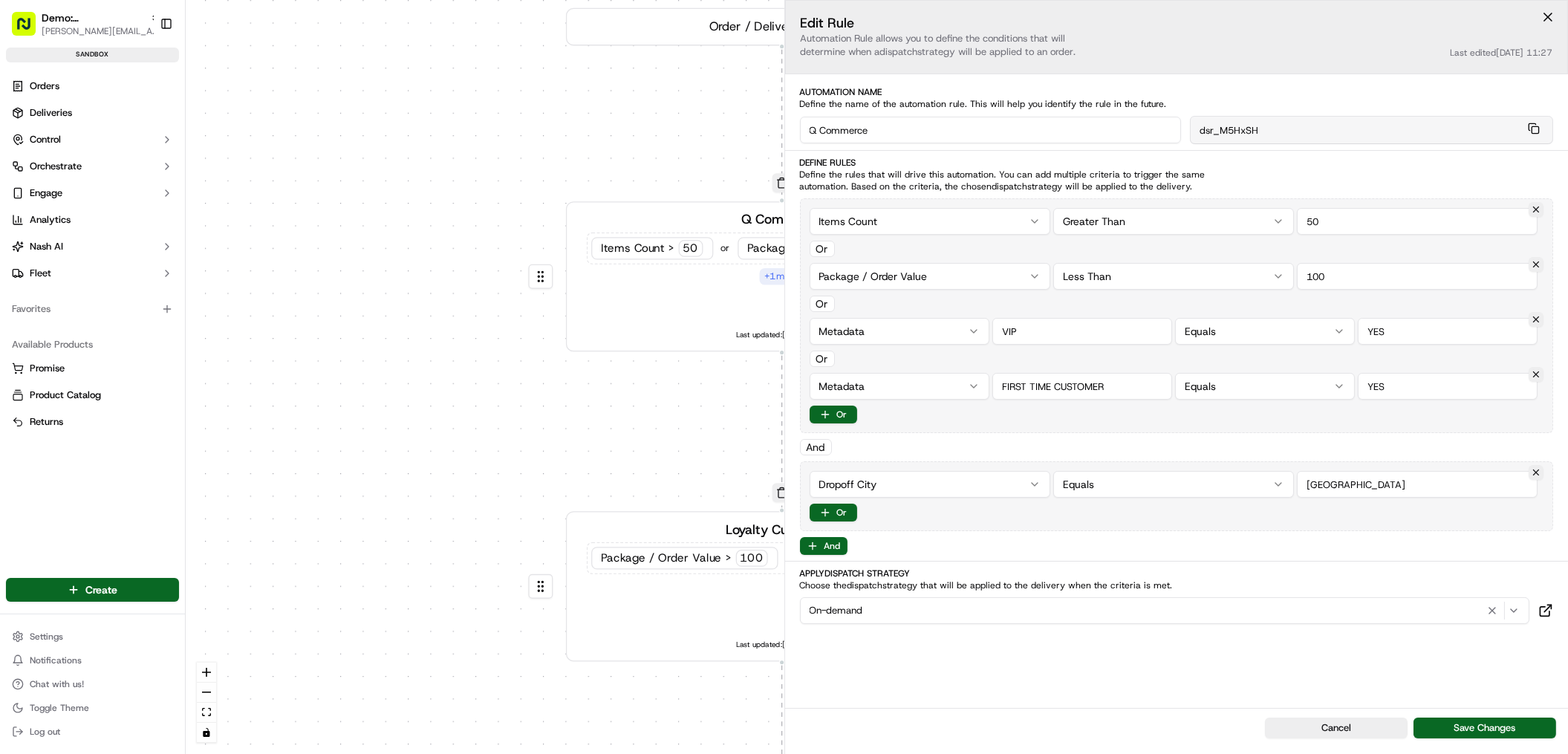
drag, startPoint x: 1341, startPoint y: 224, endPoint x: 1267, endPoint y: 220, distance: 74.1
click at [1267, 220] on div "Items Count Greater Than 50" at bounding box center [1177, 221] width 735 height 26
type input "20"
drag, startPoint x: 1356, startPoint y: 277, endPoint x: 1267, endPoint y: 270, distance: 89.3
click at [1267, 270] on div "Package / Order Value Less Than 100" at bounding box center [1177, 276] width 735 height 26
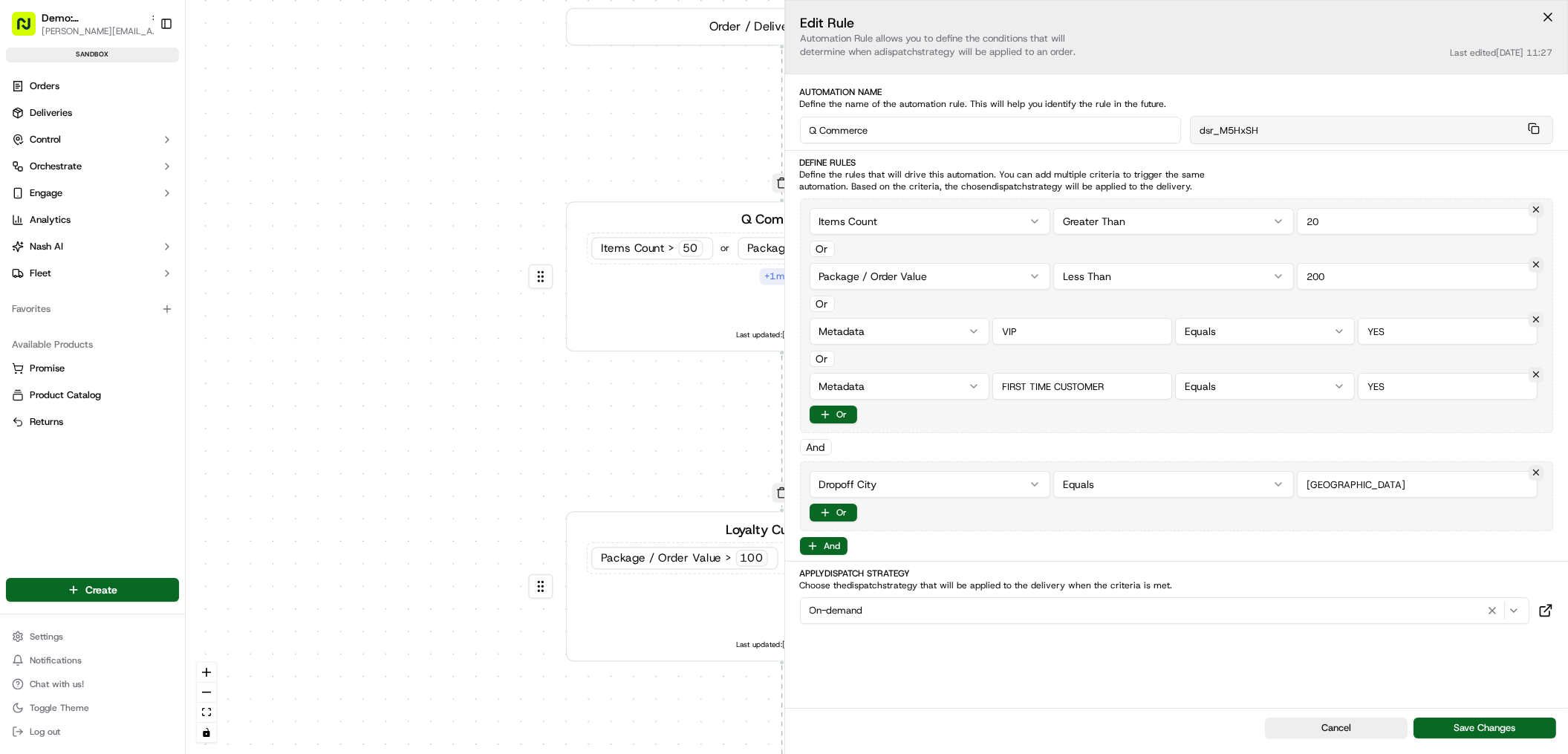
type input "200"
drag, startPoint x: 1036, startPoint y: 333, endPoint x: 987, endPoint y: 333, distance: 49.0
click at [987, 333] on div "Metadata Equals" at bounding box center [1177, 331] width 735 height 26
type input "CATERING"
drag, startPoint x: 1533, startPoint y: 370, endPoint x: 1522, endPoint y: 371, distance: 11.0
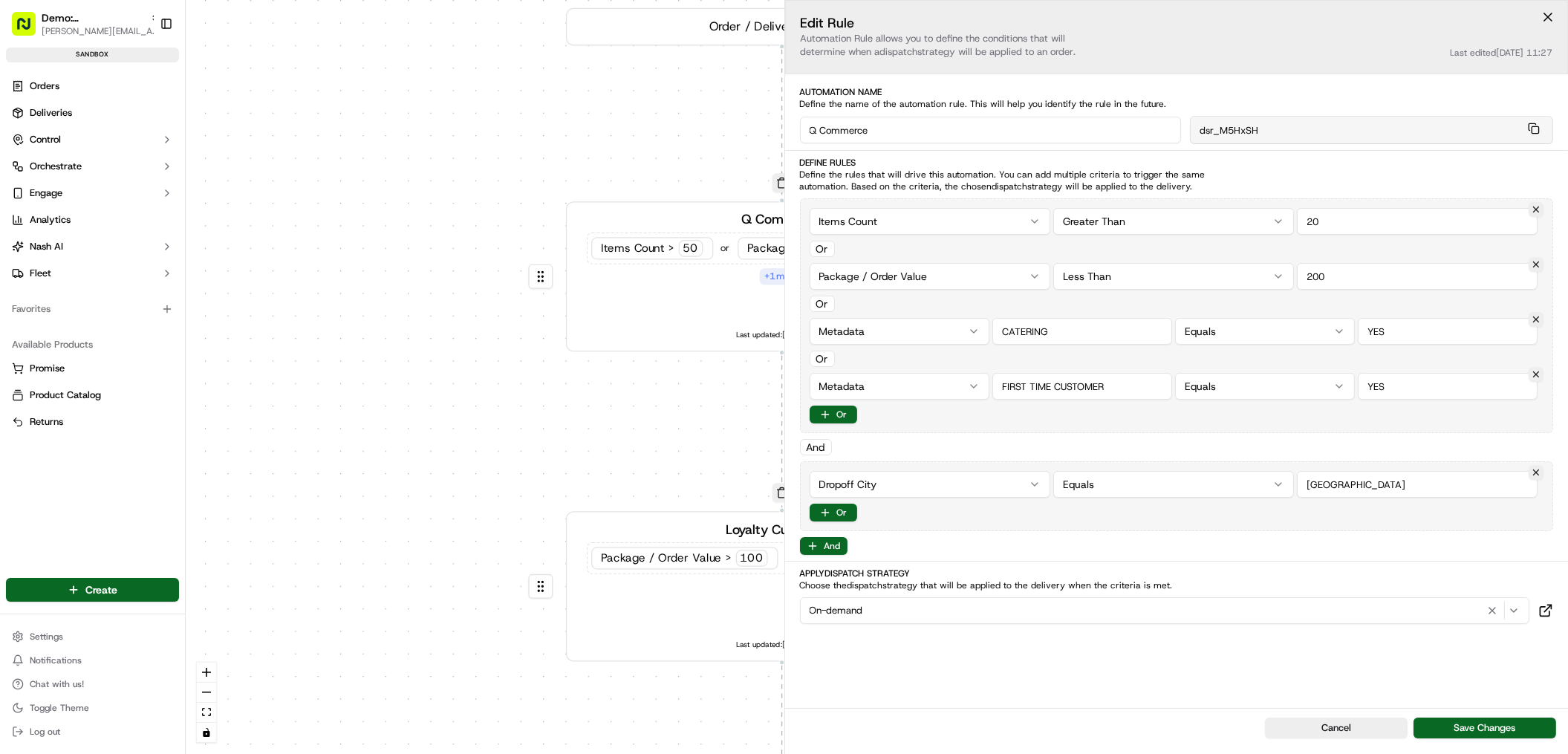
click at [1533, 370] on button at bounding box center [1537, 375] width 15 height 15
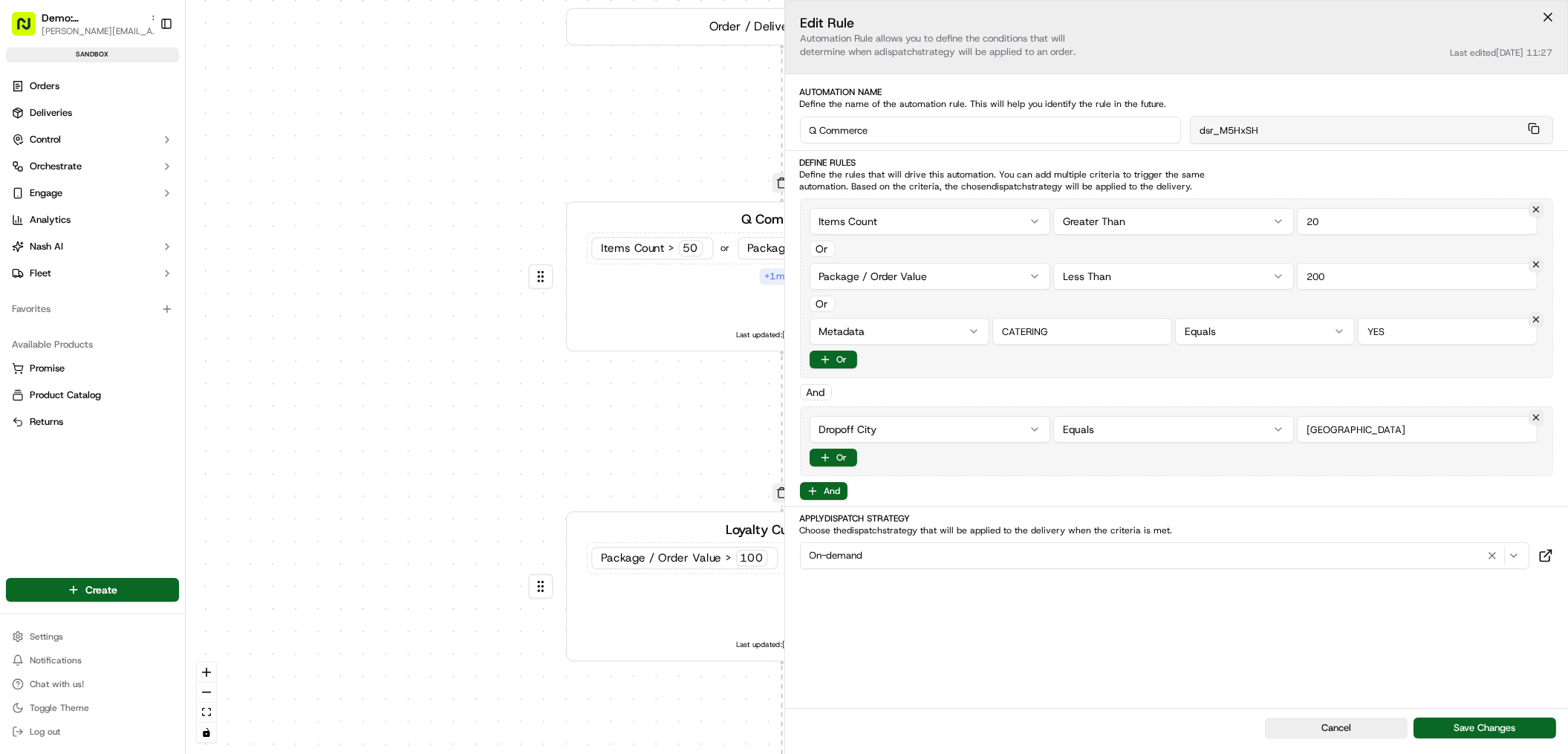
click at [940, 553] on div "On-demand" at bounding box center [1165, 556] width 723 height 18
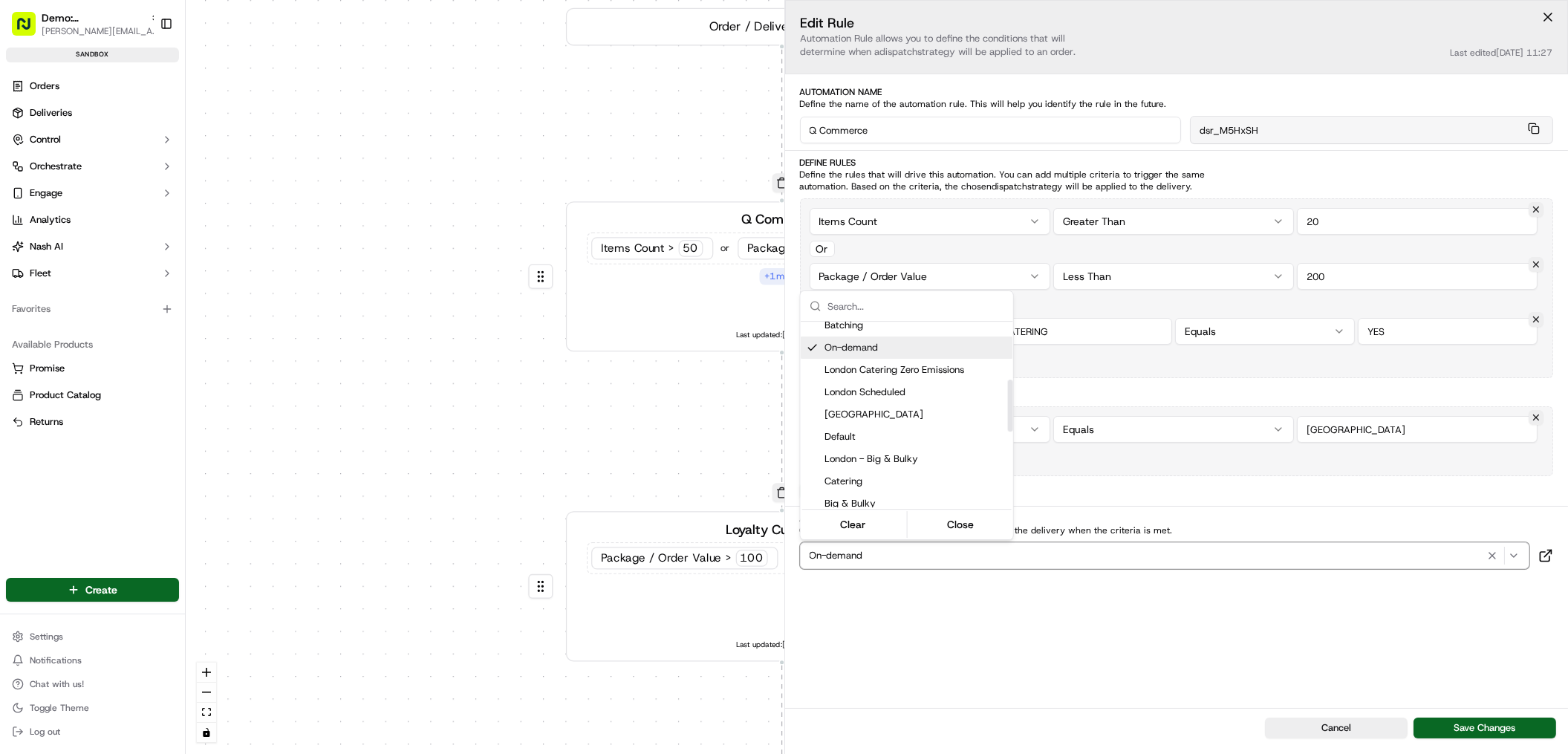
scroll to position [221, 0]
click at [913, 356] on span "London Catering Zero Emissions" at bounding box center [916, 357] width 183 height 13
click at [1118, 634] on html "Demo: UK patrick.eve@usenash.com Toggle Sidebar sandbox Orders Deliveries Contr…" at bounding box center [784, 377] width 1568 height 754
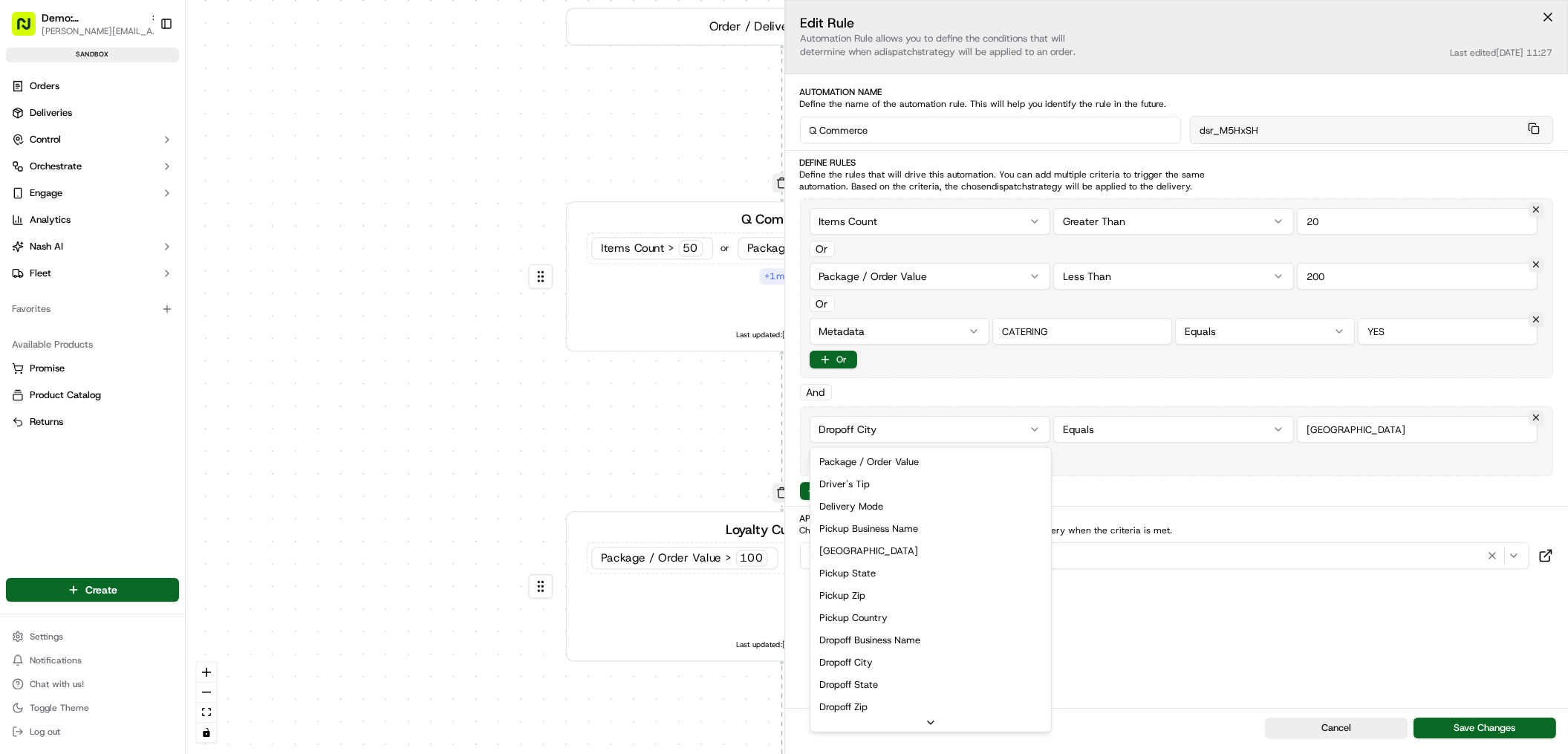
click at [907, 430] on html "Demo: UK patrick.eve@usenash.com Toggle Sidebar sandbox Orders Deliveries Contr…" at bounding box center [784, 377] width 1568 height 754
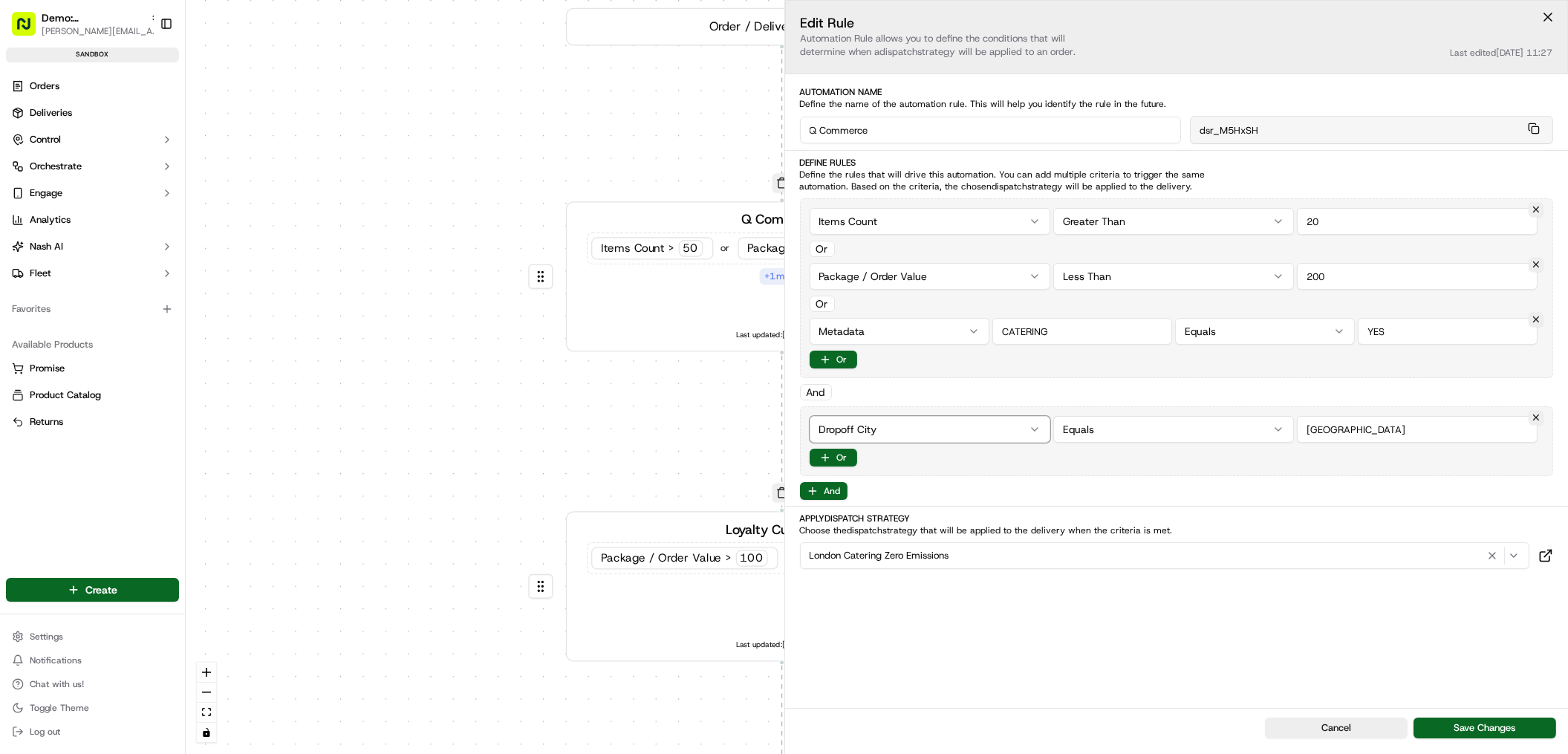
click at [512, 183] on html "Demo: UK patrick.eve@usenash.com Toggle Sidebar sandbox Orders Deliveries Contr…" at bounding box center [784, 377] width 1568 height 754
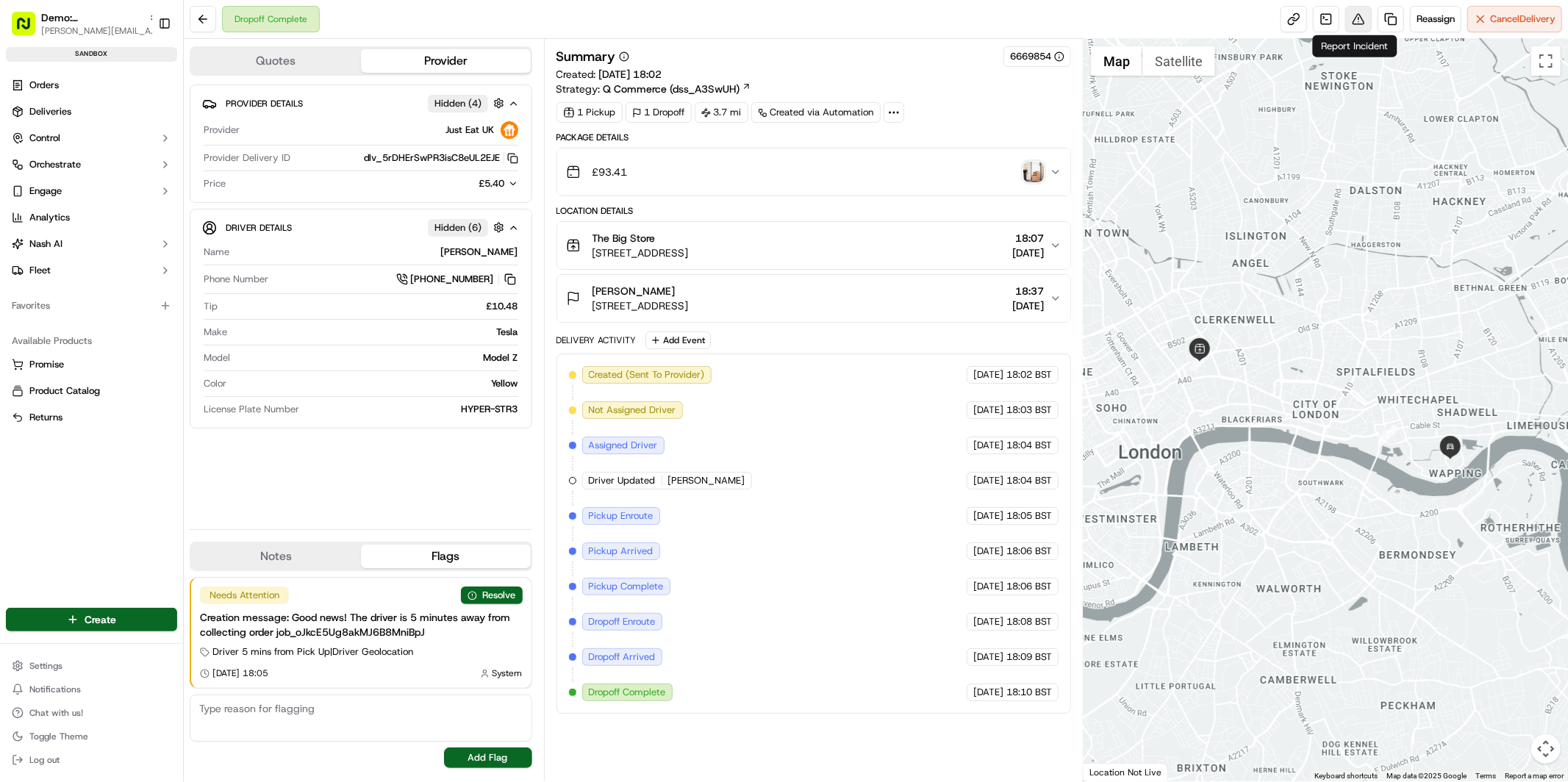
click at [1356, 20] on button at bounding box center [1359, 19] width 26 height 26
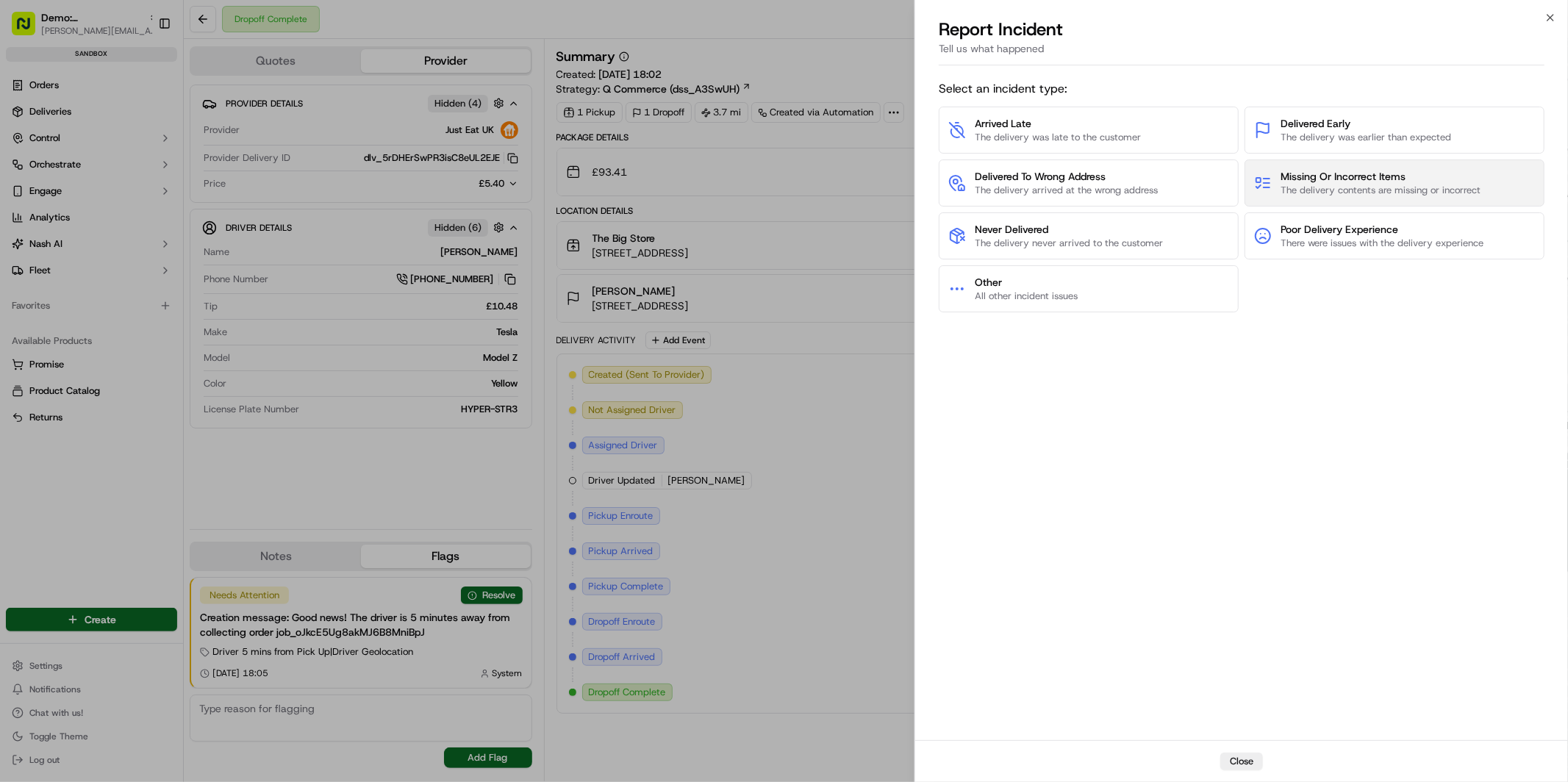
click at [1341, 184] on span "The delivery contents are missing or incorrect" at bounding box center [1381, 191] width 200 height 13
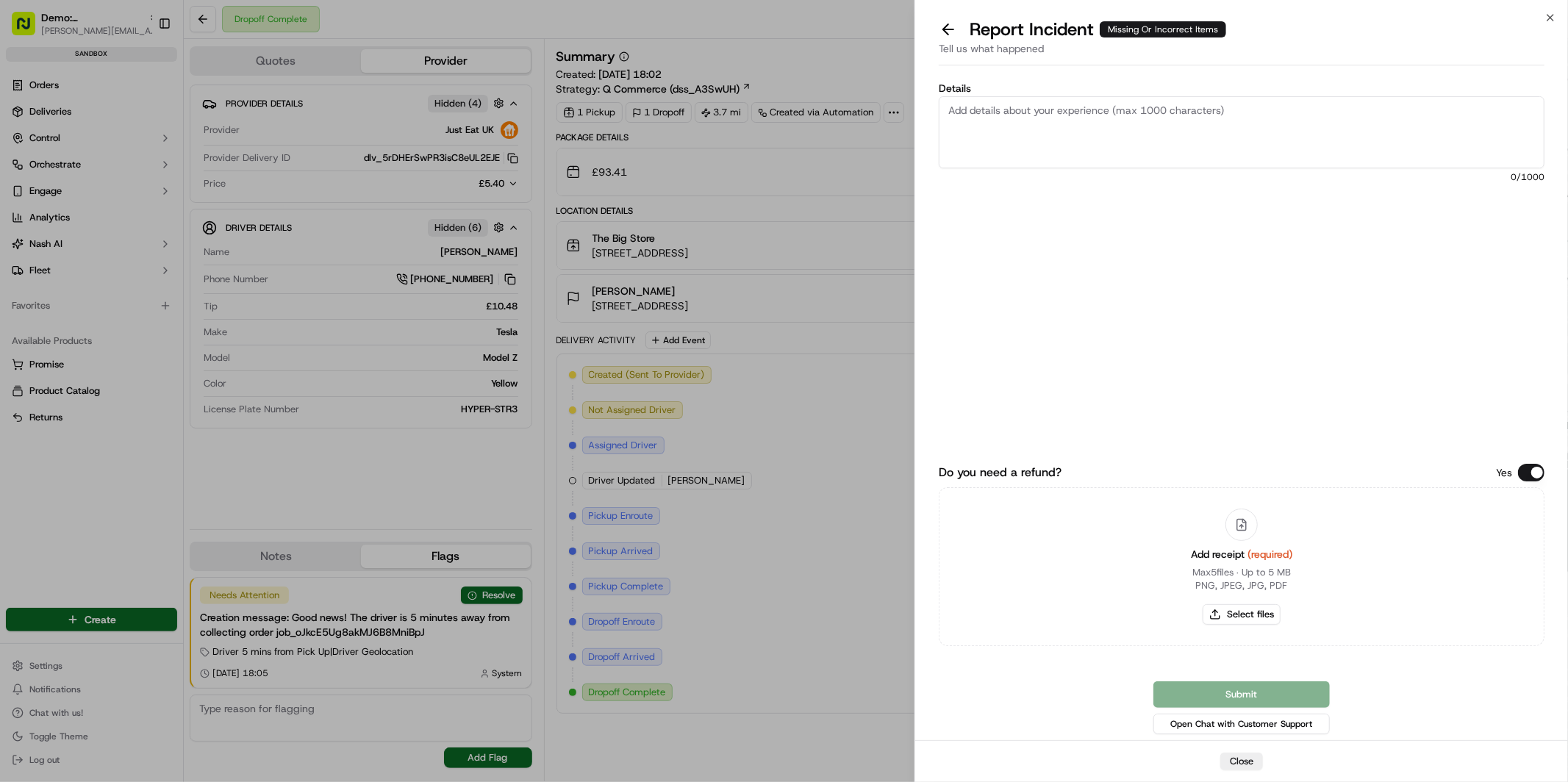
click at [1118, 125] on textarea "Details" at bounding box center [1241, 132] width 606 height 72
type textarea "sbvpeiuvnwritn[etg"
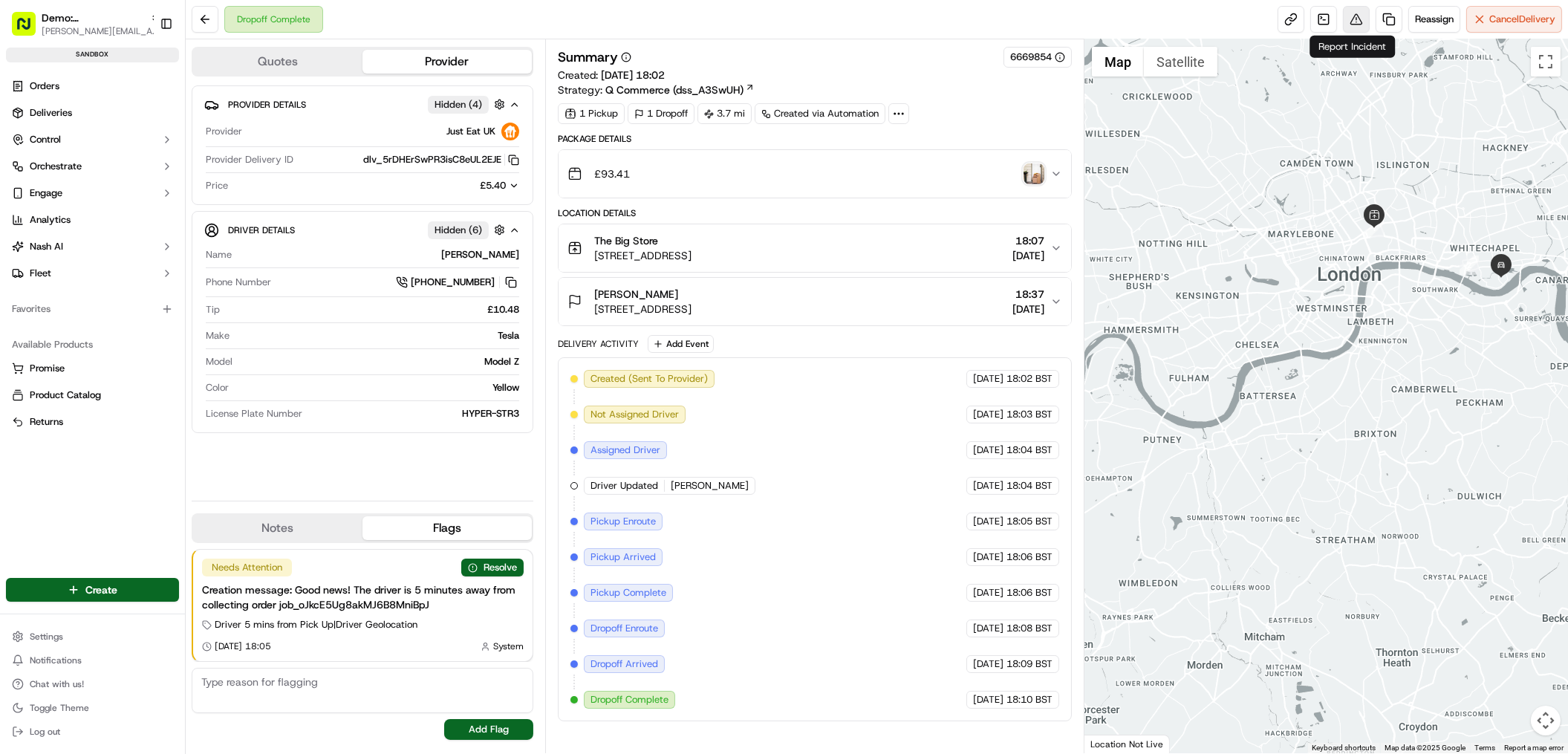
click at [1356, 19] on button at bounding box center [1356, 19] width 26 height 26
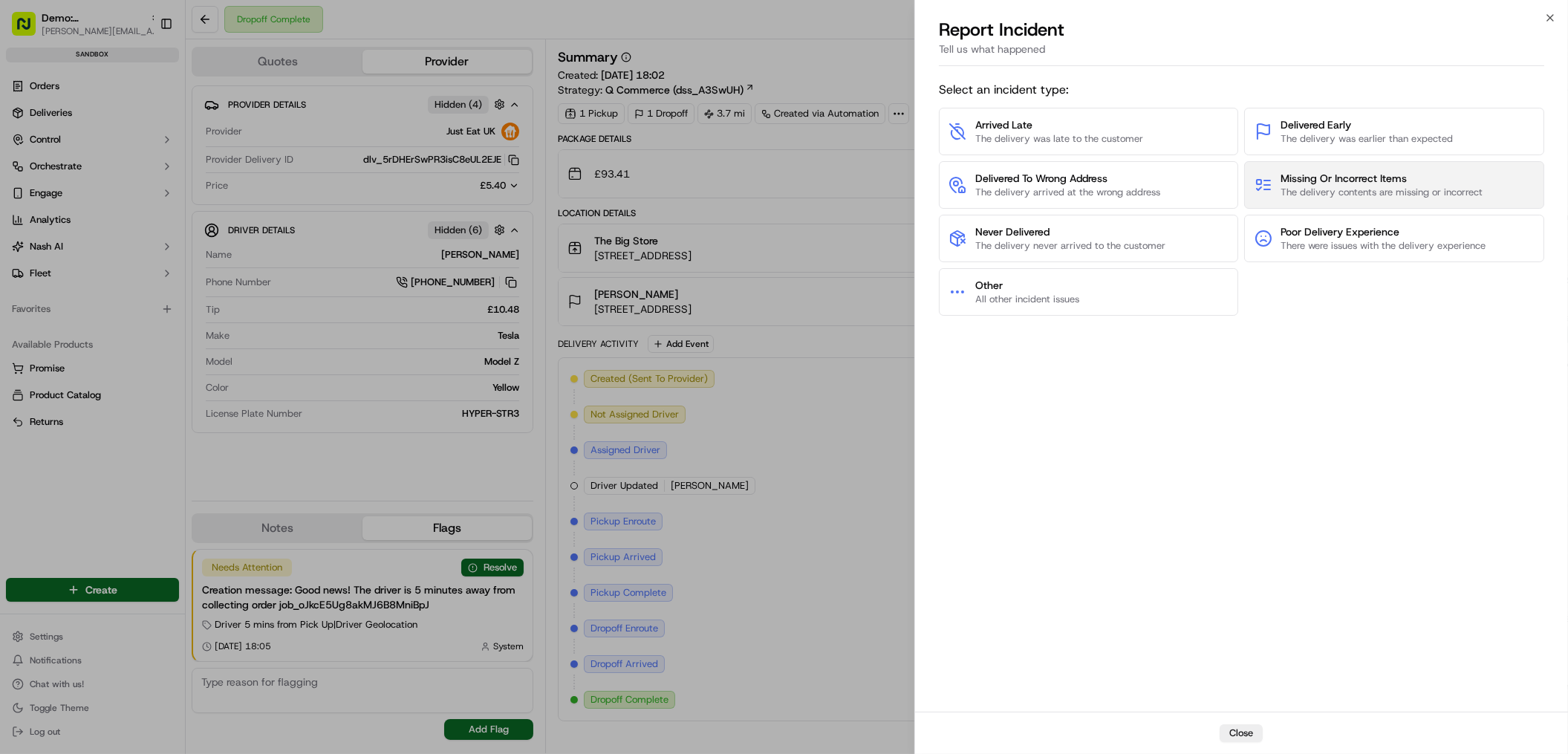
click at [1357, 178] on span "Missing Or Incorrect Items" at bounding box center [1382, 178] width 202 height 15
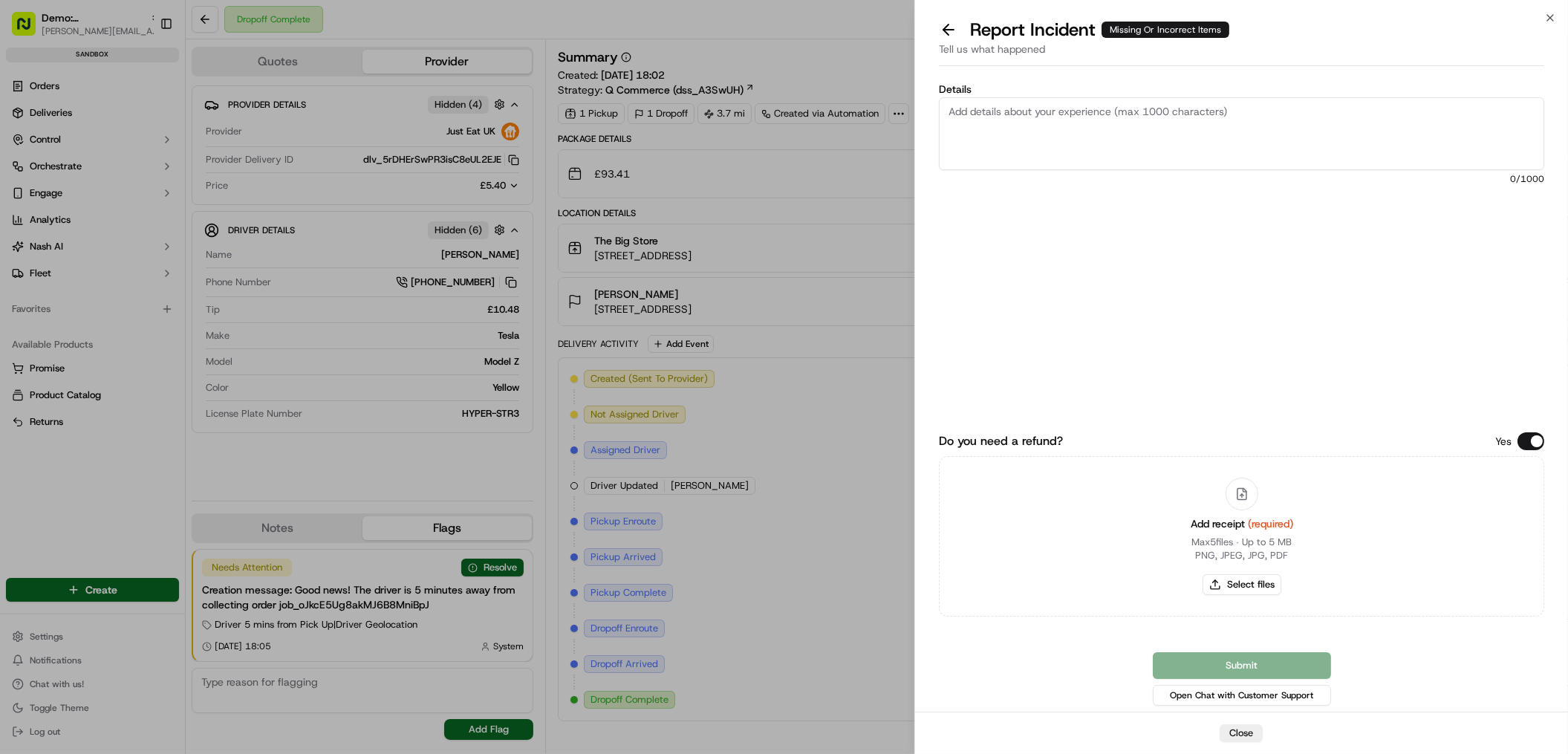
click at [1188, 124] on textarea "Details" at bounding box center [1241, 133] width 605 height 72
type textarea "mfymfyunfyun"
click at [1553, 18] on icon "button" at bounding box center [1551, 17] width 12 height 12
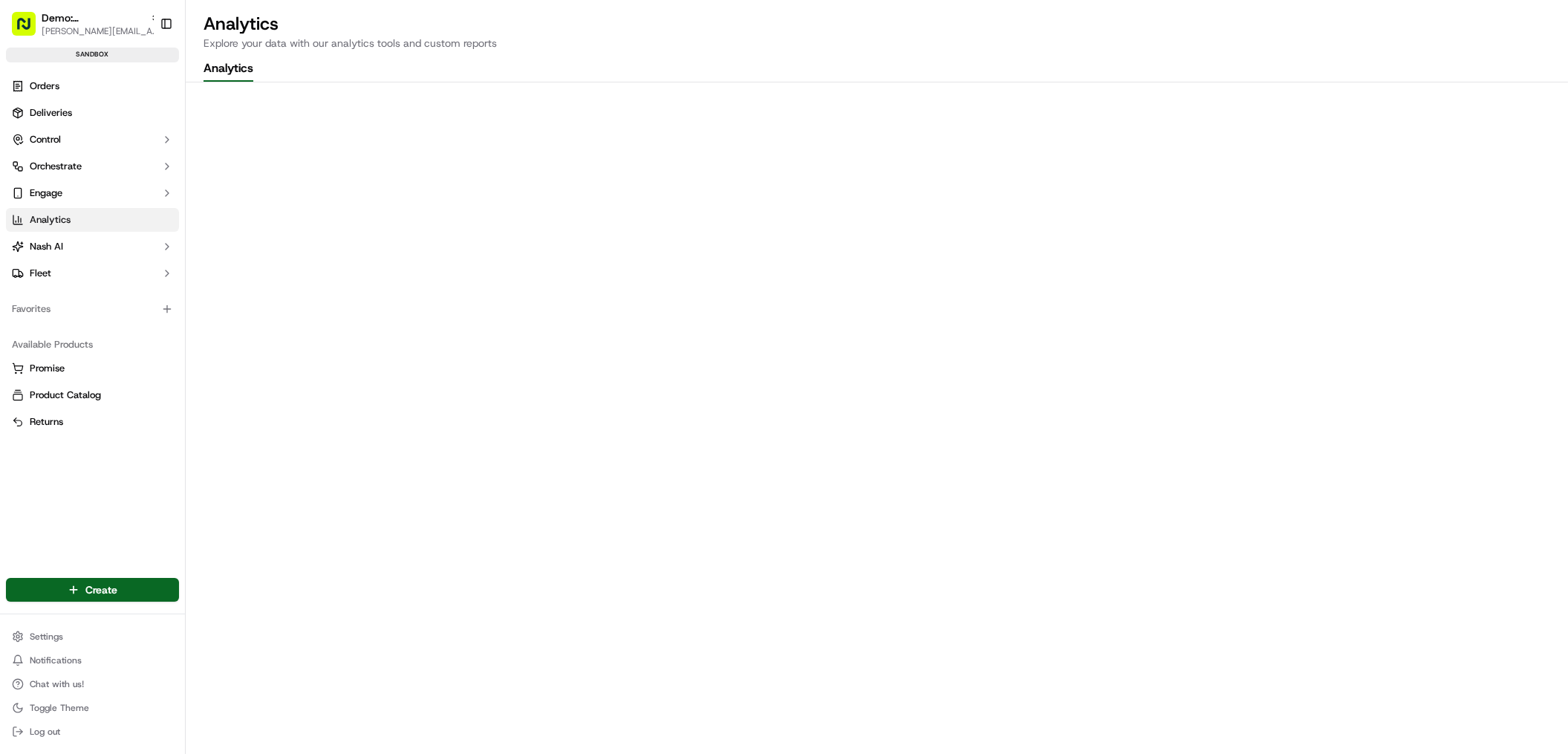
click at [1196, 52] on div "Analytics Explore your data with our analytics tools and custom reports Analyti…" at bounding box center [877, 377] width 1383 height 754
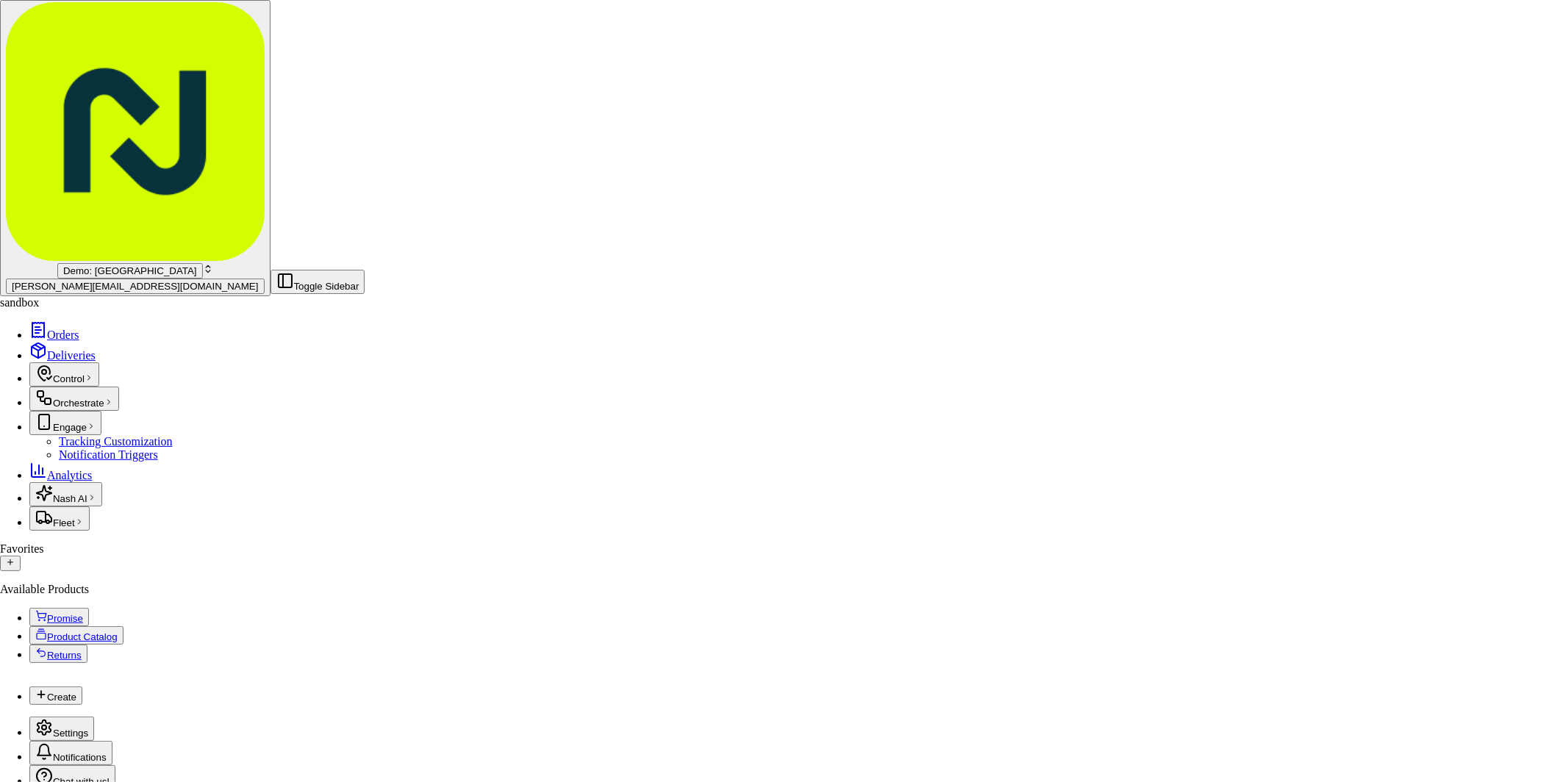
drag, startPoint x: 1006, startPoint y: 142, endPoint x: 1121, endPoint y: 139, distance: 115.0
drag, startPoint x: 1057, startPoint y: 516, endPoint x: 980, endPoint y: 477, distance: 86.3
drag, startPoint x: 1148, startPoint y: 494, endPoint x: 1165, endPoint y: 494, distance: 17.0
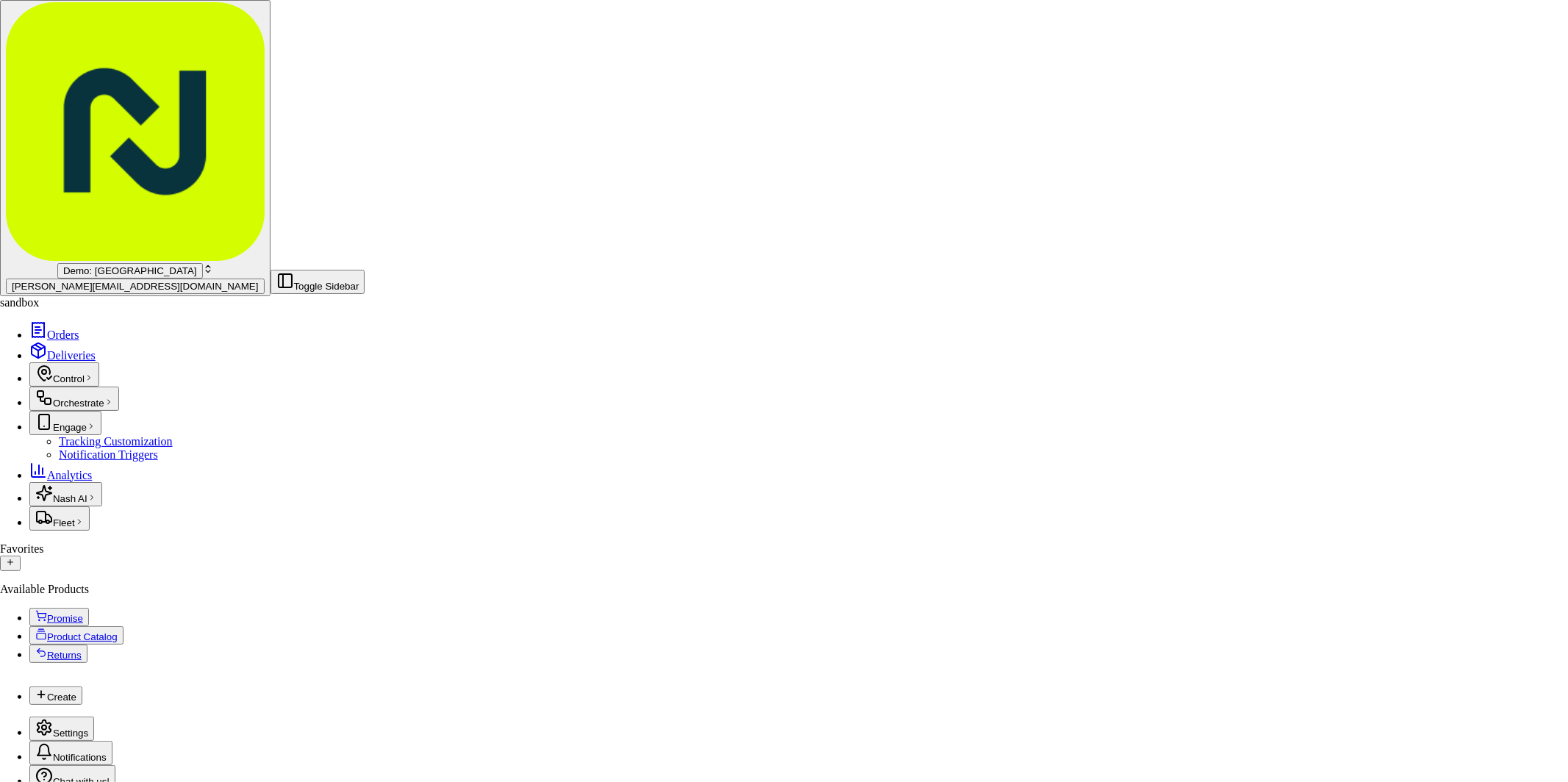
type textarea "Good news! The driver is 5 minutes away from collecting {{org_name}} order {{jo…"
